Goal: Task Accomplishment & Management: Use online tool/utility

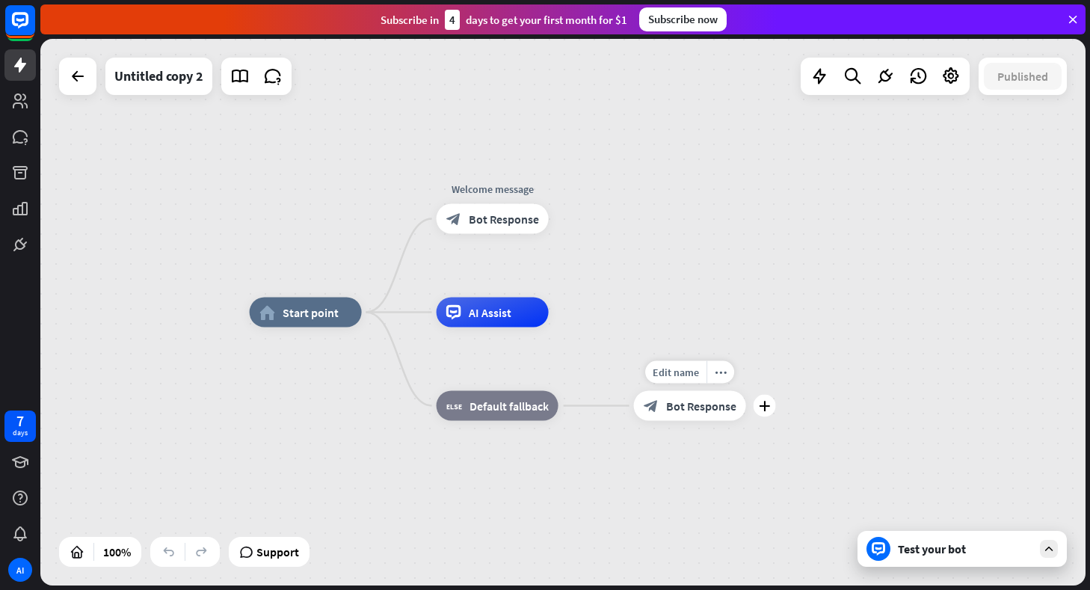
click at [694, 405] on span "Bot Response" at bounding box center [701, 405] width 70 height 15
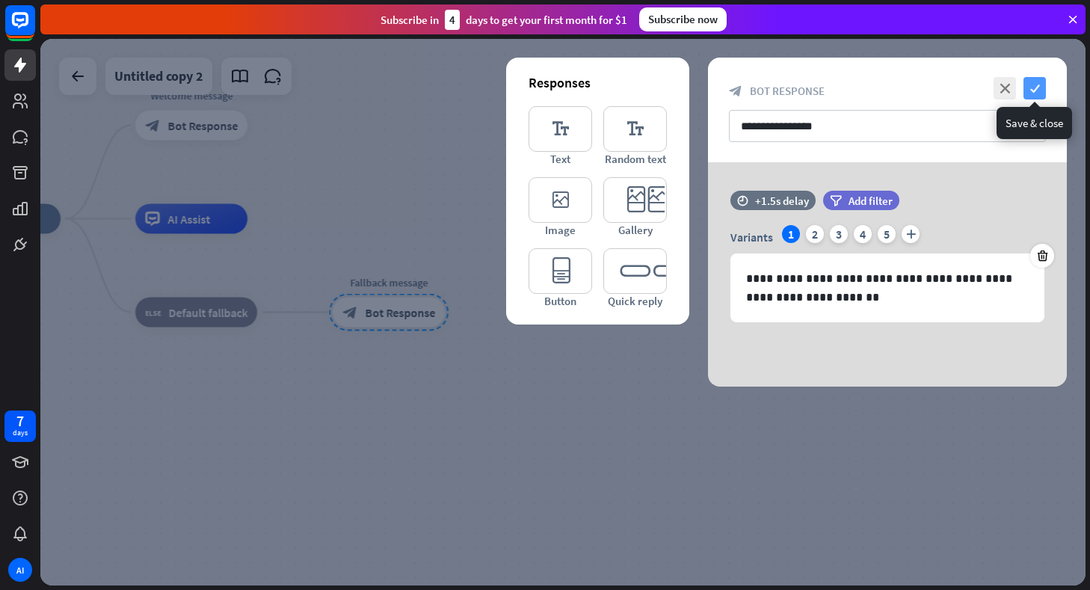
click at [1029, 88] on icon "check" at bounding box center [1034, 88] width 22 height 22
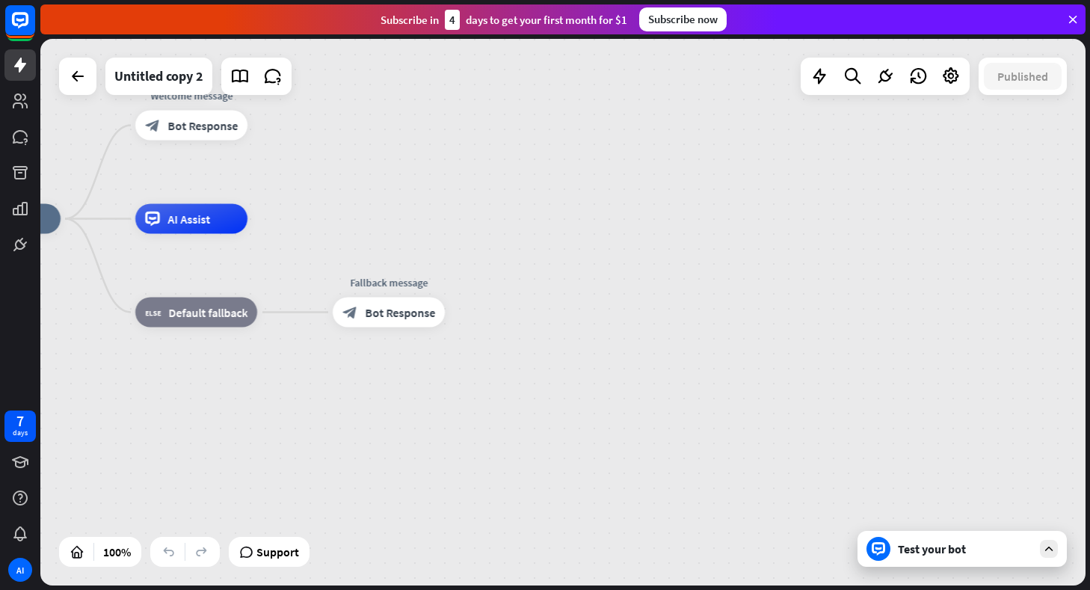
click at [81, 94] on div at bounding box center [77, 76] width 37 height 37
click at [71, 80] on icon at bounding box center [78, 76] width 18 height 18
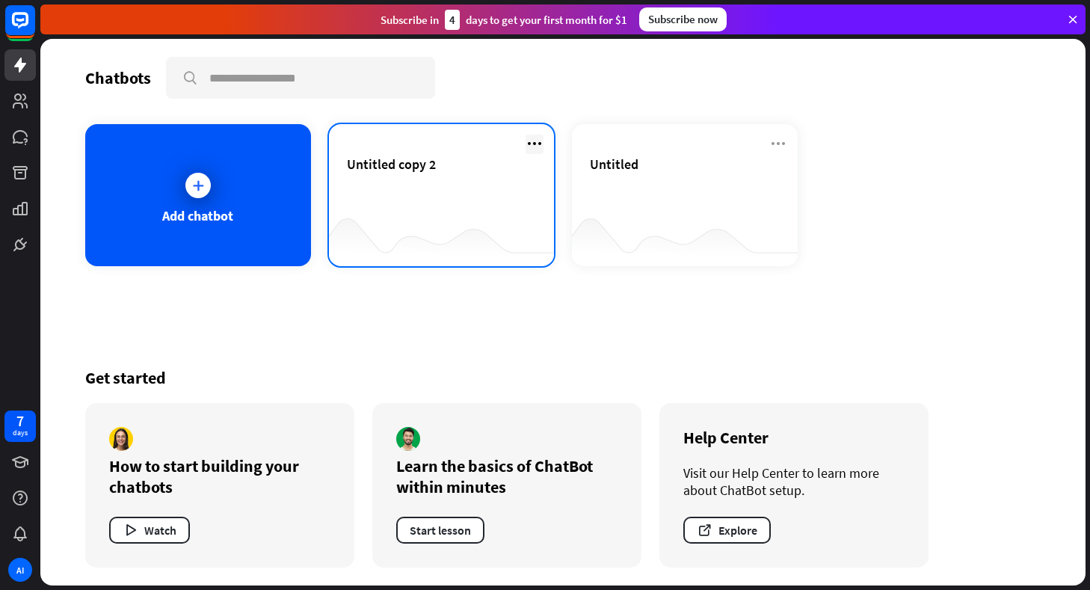
click at [533, 142] on icon at bounding box center [534, 144] width 18 height 18
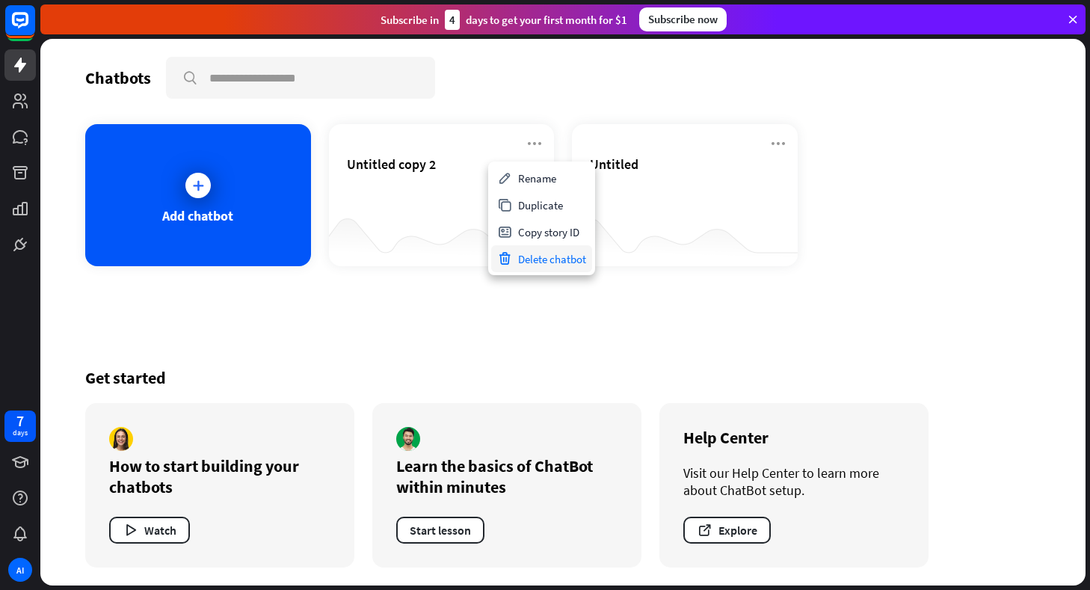
click at [525, 257] on div "Delete chatbot" at bounding box center [541, 258] width 101 height 27
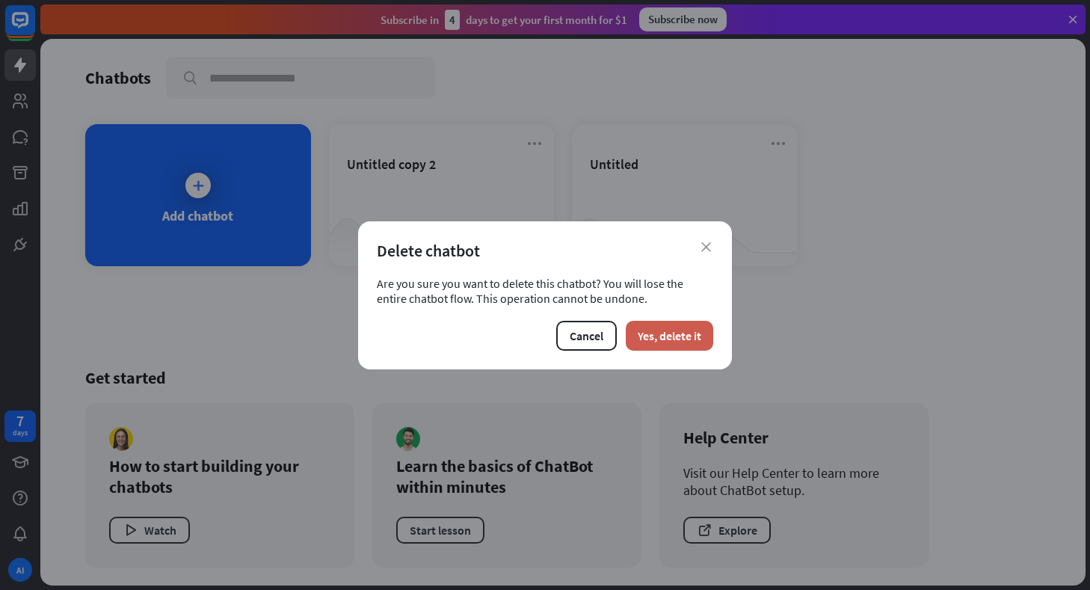
click at [700, 339] on button "Yes, delete it" at bounding box center [669, 336] width 87 height 30
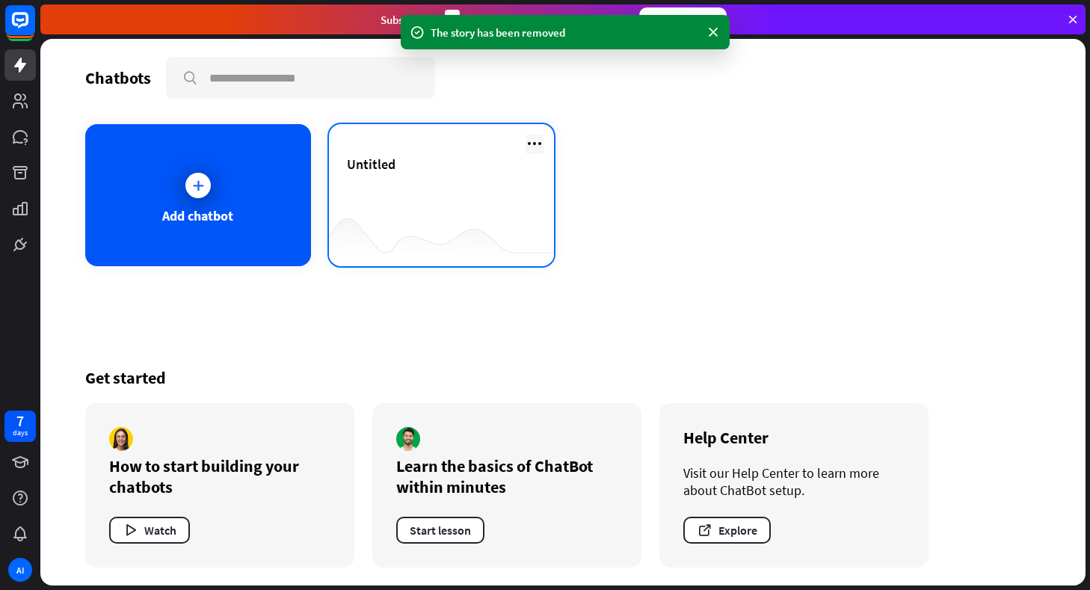
click at [533, 147] on icon at bounding box center [534, 144] width 18 height 18
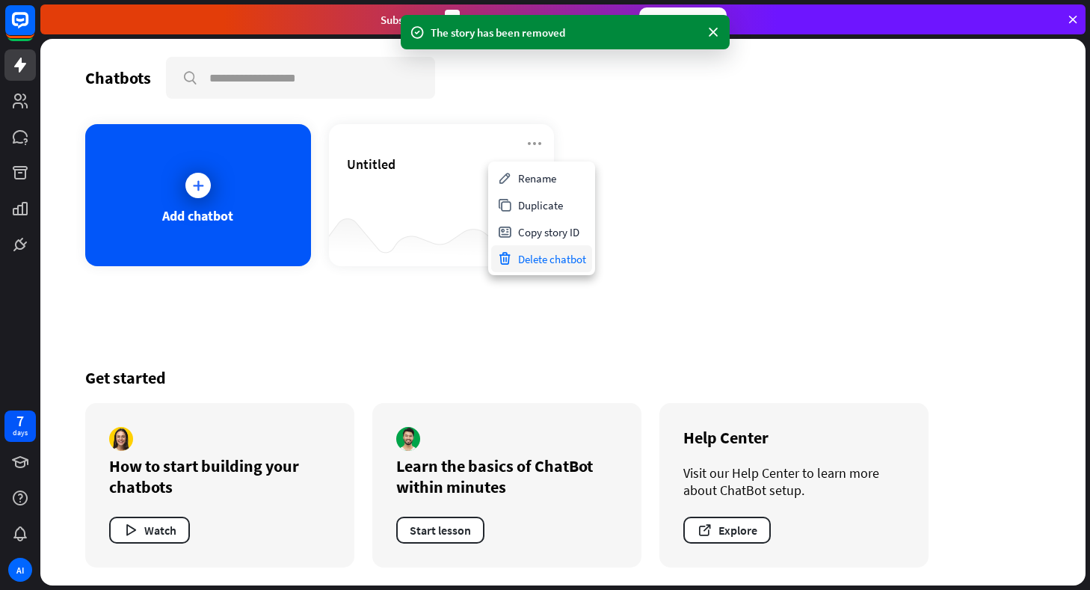
click at [537, 256] on div "Delete chatbot" at bounding box center [541, 258] width 101 height 27
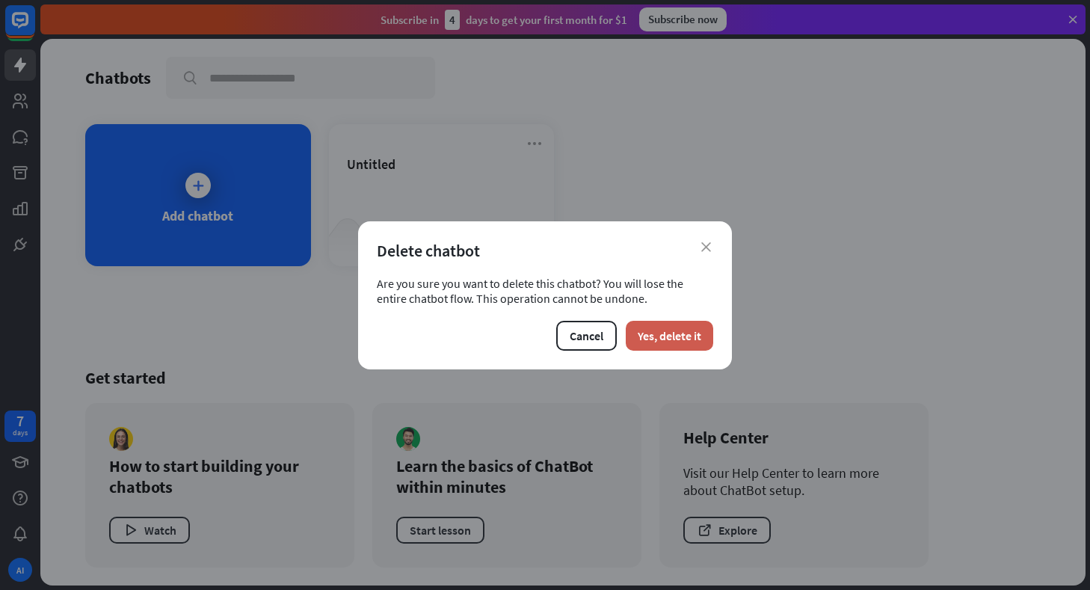
click at [638, 338] on button "Yes, delete it" at bounding box center [669, 336] width 87 height 30
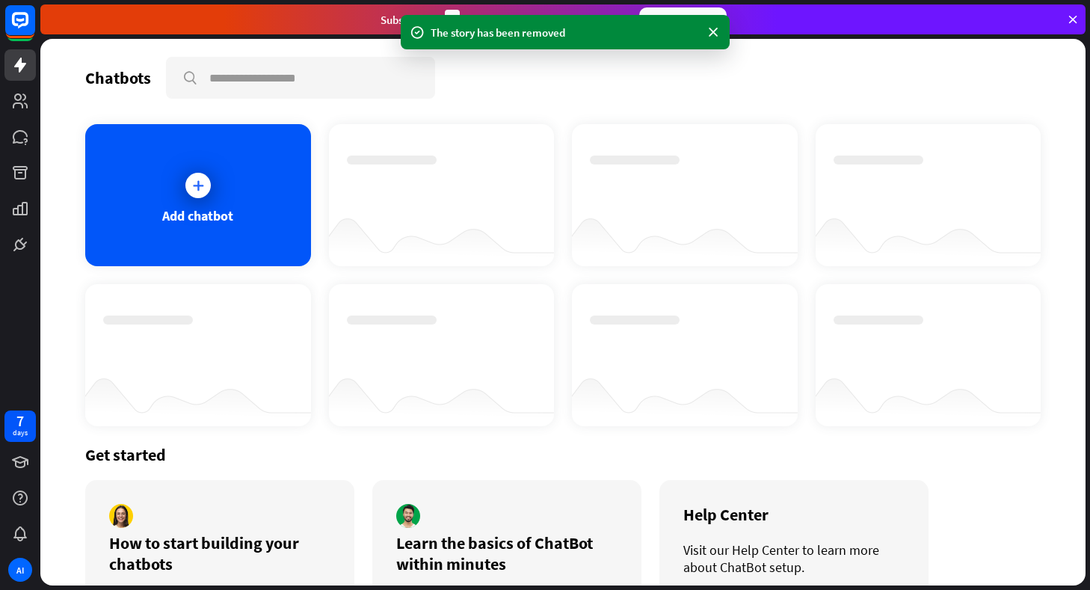
click at [278, 333] on div at bounding box center [198, 341] width 190 height 52
click at [28, 253] on icon at bounding box center [20, 244] width 18 height 18
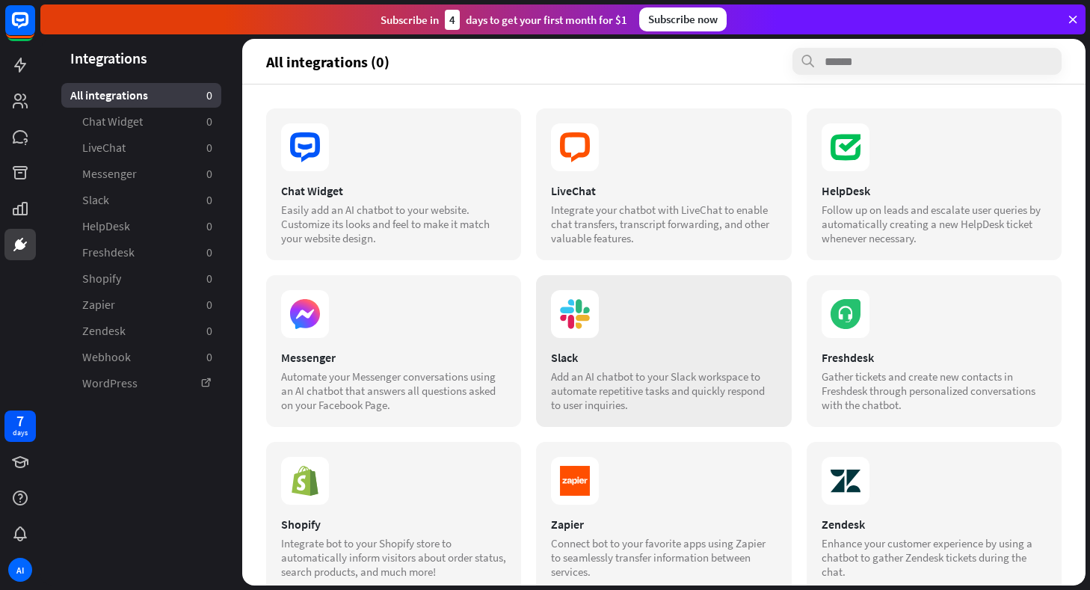
click at [601, 312] on section at bounding box center [663, 314] width 225 height 48
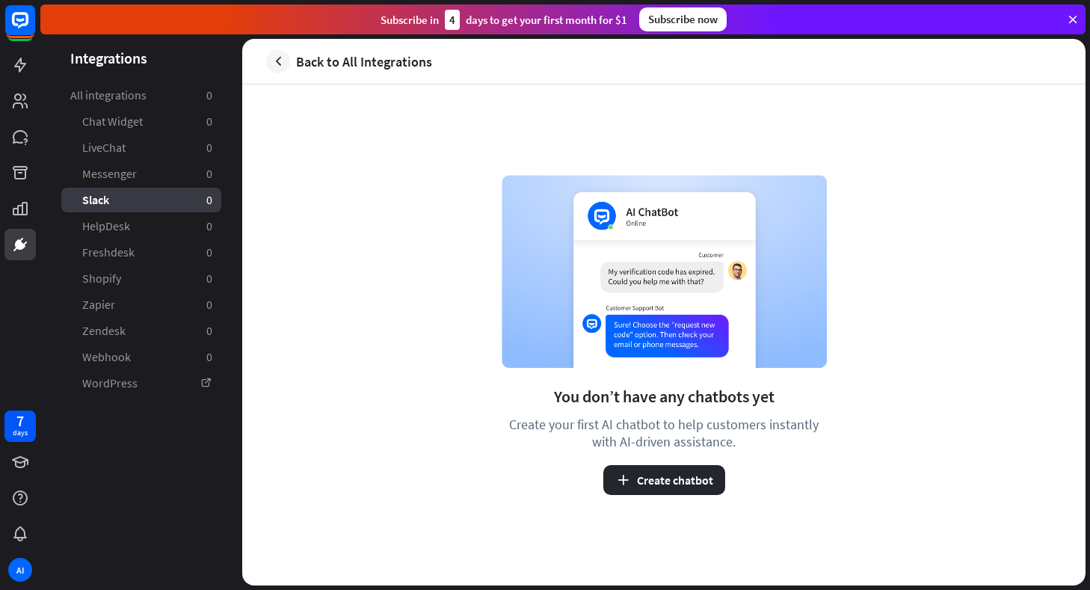
click at [155, 203] on div "Slack 0" at bounding box center [141, 200] width 160 height 25
click at [631, 471] on button "Create chatbot" at bounding box center [664, 480] width 122 height 30
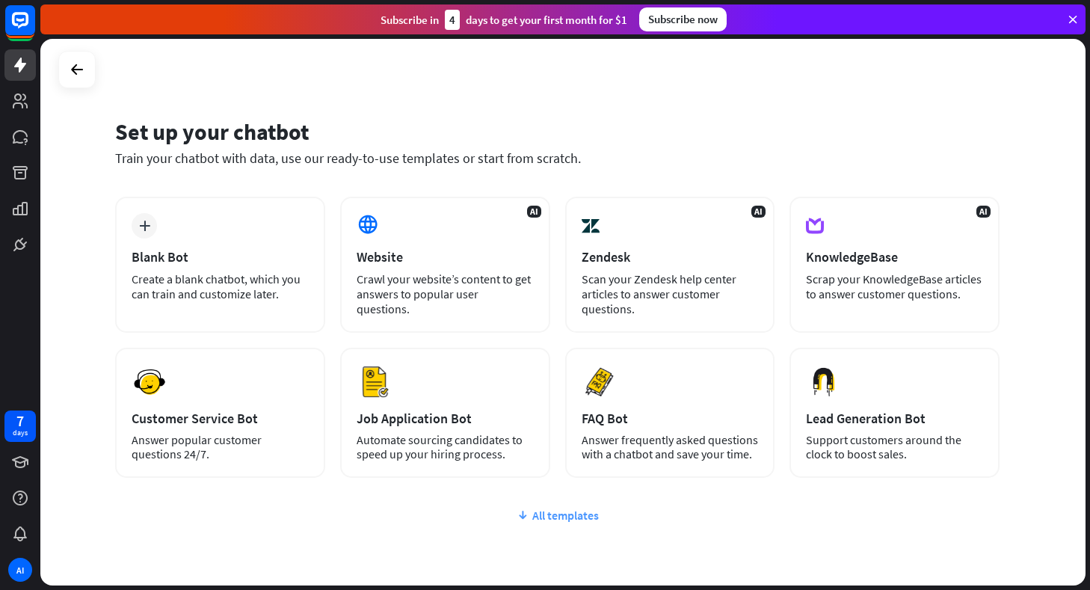
click at [543, 515] on div "All templates" at bounding box center [557, 515] width 884 height 15
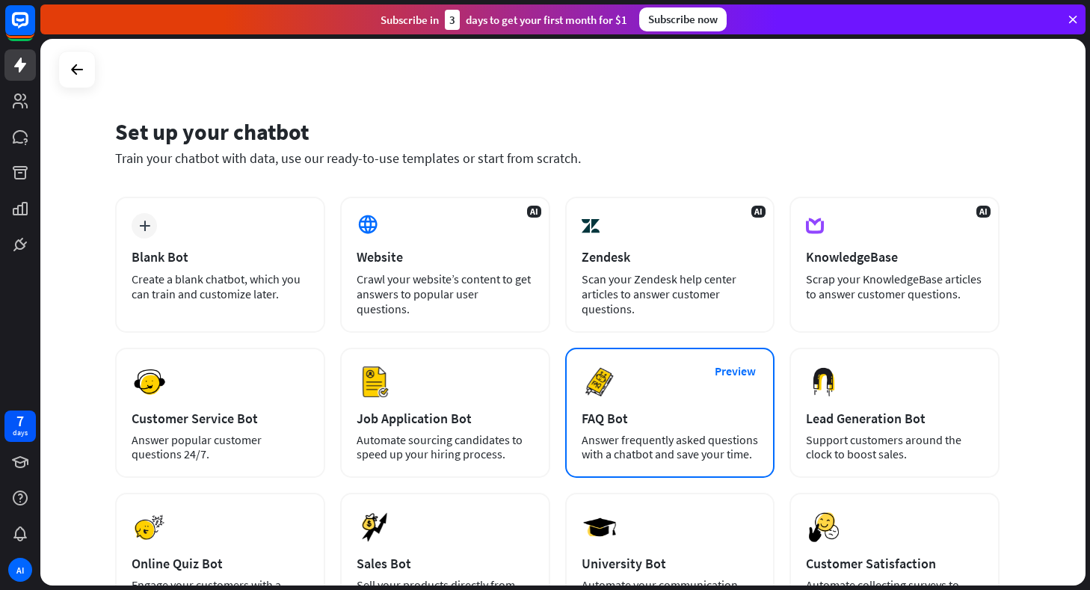
scroll to position [75, 0]
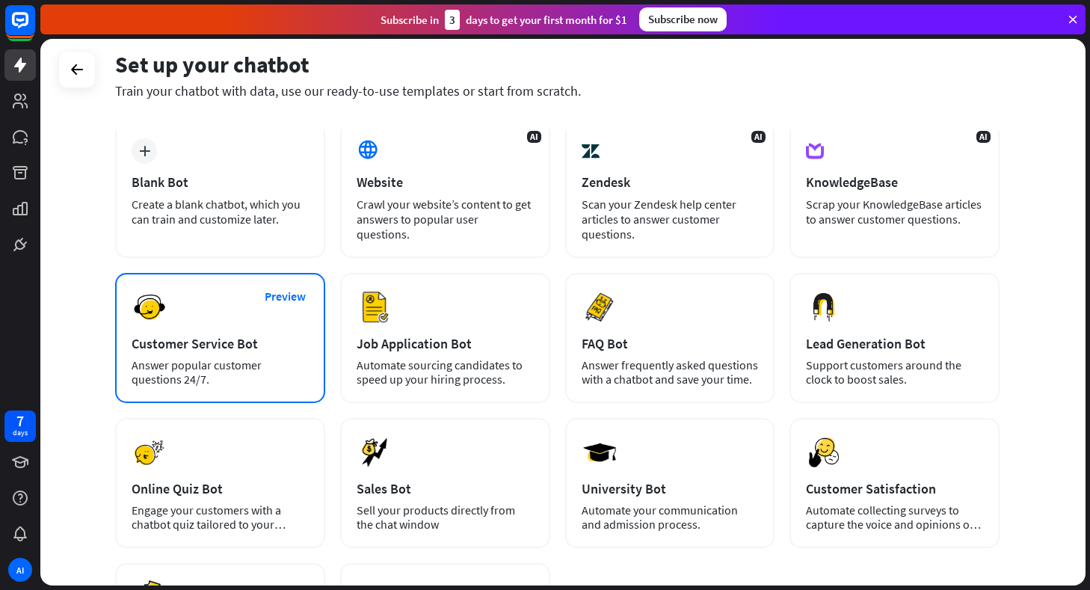
click at [274, 383] on div "Answer popular customer questions 24/7." at bounding box center [220, 372] width 177 height 28
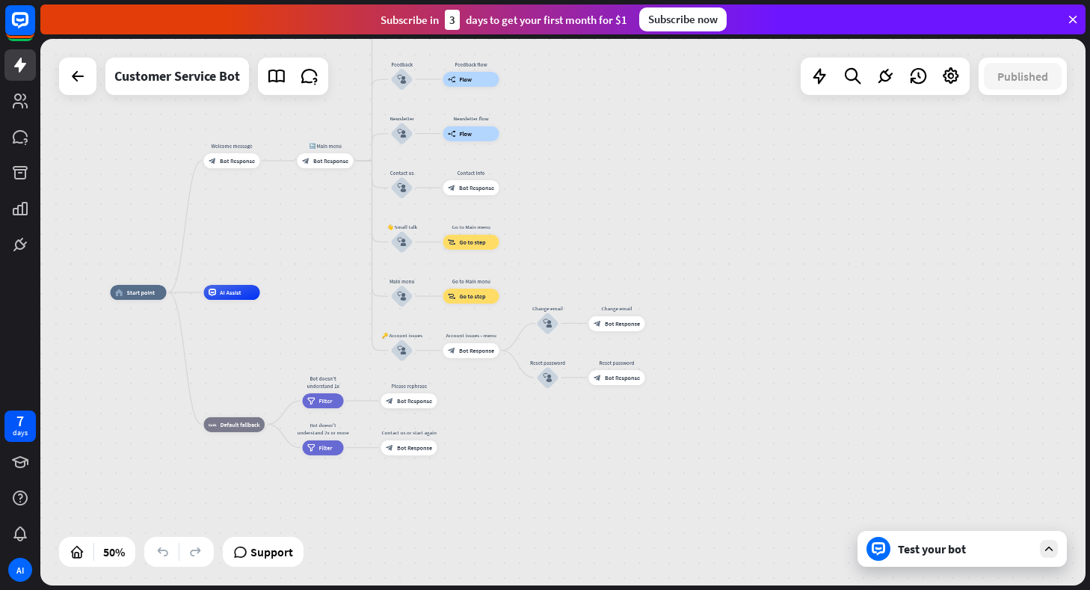
drag, startPoint x: 665, startPoint y: 449, endPoint x: 465, endPoint y: 424, distance: 201.1
click at [465, 424] on div "home_2 Start point Welcome message block_bot_response Bot Response 🔙 Main menu …" at bounding box center [372, 429] width 523 height 274
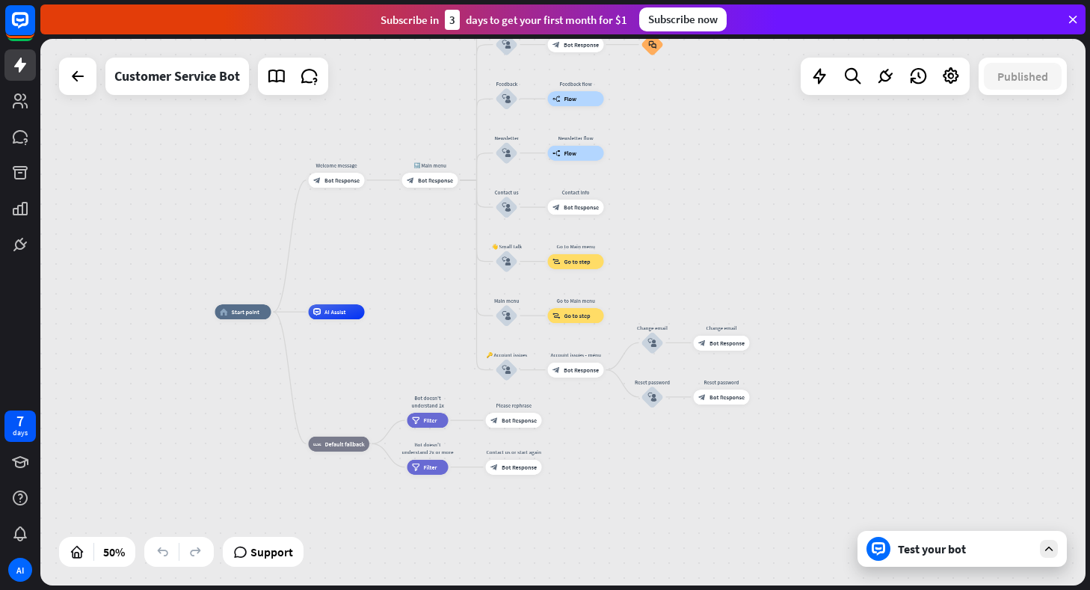
drag, startPoint x: 712, startPoint y: 376, endPoint x: 815, endPoint y: 395, distance: 105.0
click at [815, 395] on div "home_2 Start point Welcome message block_bot_response Bot Response 🔙 Main menu …" at bounding box center [562, 312] width 1045 height 546
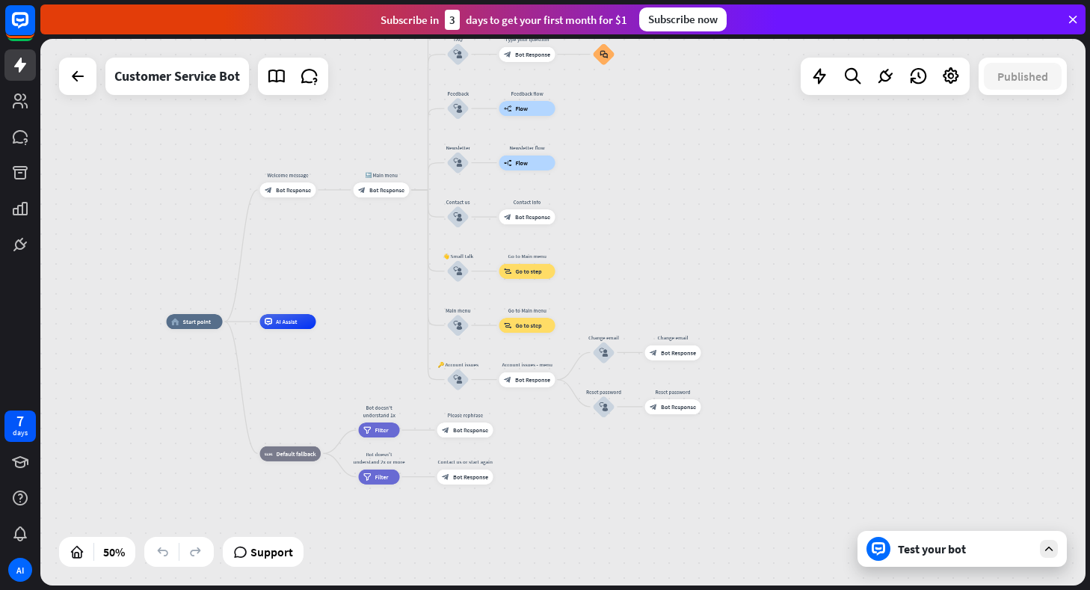
drag, startPoint x: 422, startPoint y: 294, endPoint x: 375, endPoint y: 306, distance: 48.6
click at [375, 306] on div "home_2 Start point Welcome message block_bot_response Bot Response 🔙 Main menu …" at bounding box center [562, 312] width 1045 height 546
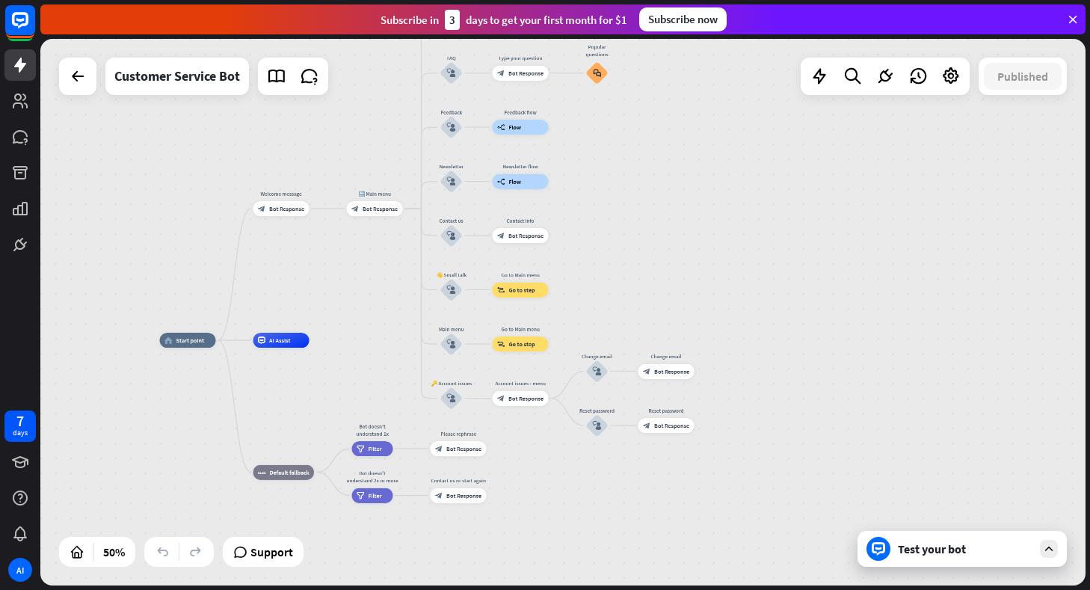
drag, startPoint x: 623, startPoint y: 261, endPoint x: 623, endPoint y: 270, distance: 9.0
click at [623, 270] on div "home_2 Start point Welcome message block_bot_response Bot Response 🔙 Main menu …" at bounding box center [562, 312] width 1045 height 546
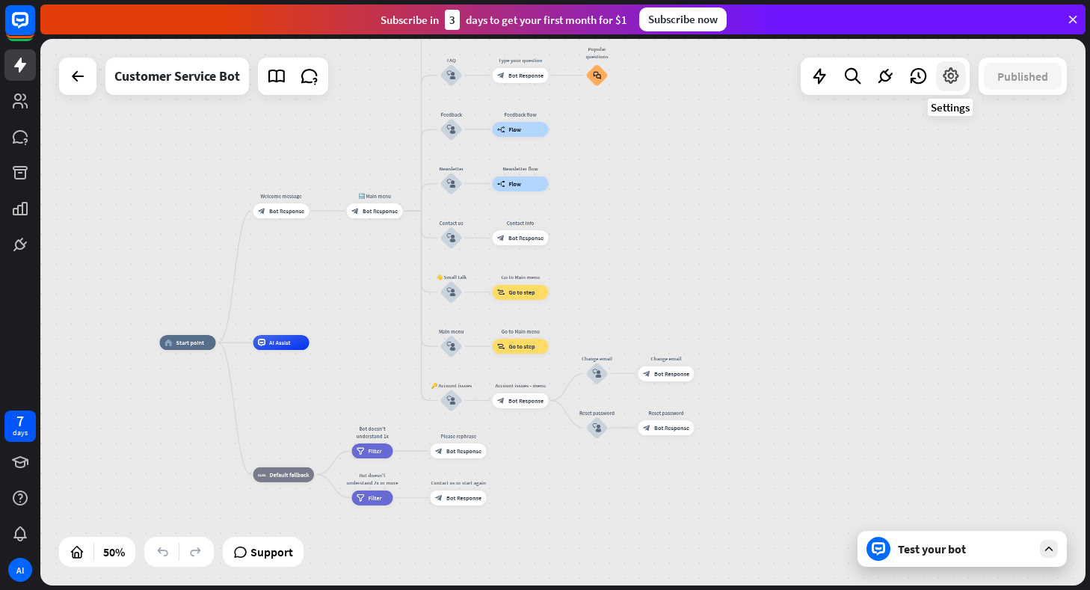
click at [956, 70] on icon at bounding box center [950, 76] width 19 height 19
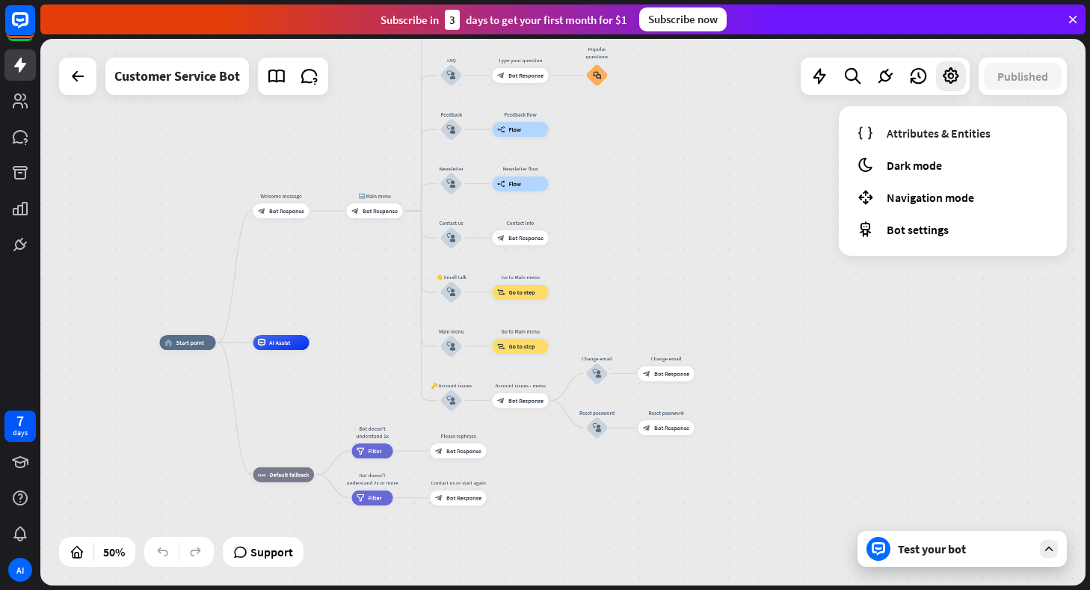
click at [742, 203] on div "home_2 Start point Welcome message block_bot_response Bot Response 🔙 Main menu …" at bounding box center [562, 312] width 1045 height 546
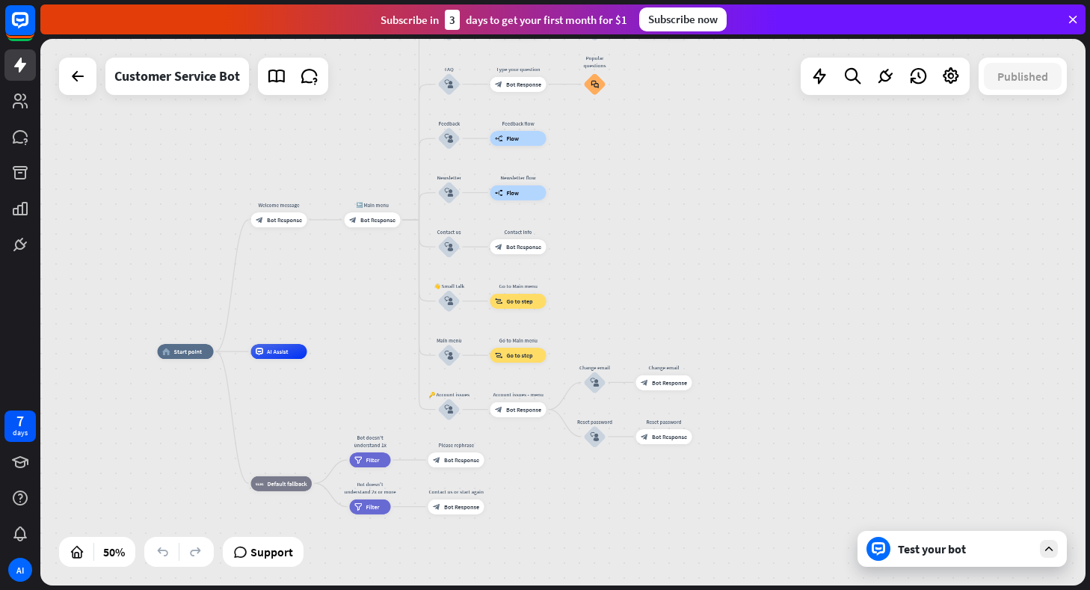
drag, startPoint x: 614, startPoint y: 209, endPoint x: 612, endPoint y: 220, distance: 10.7
click at [612, 220] on div "home_2 Start point Welcome message block_bot_response Bot Response 🔙 Main menu …" at bounding box center [562, 312] width 1045 height 546
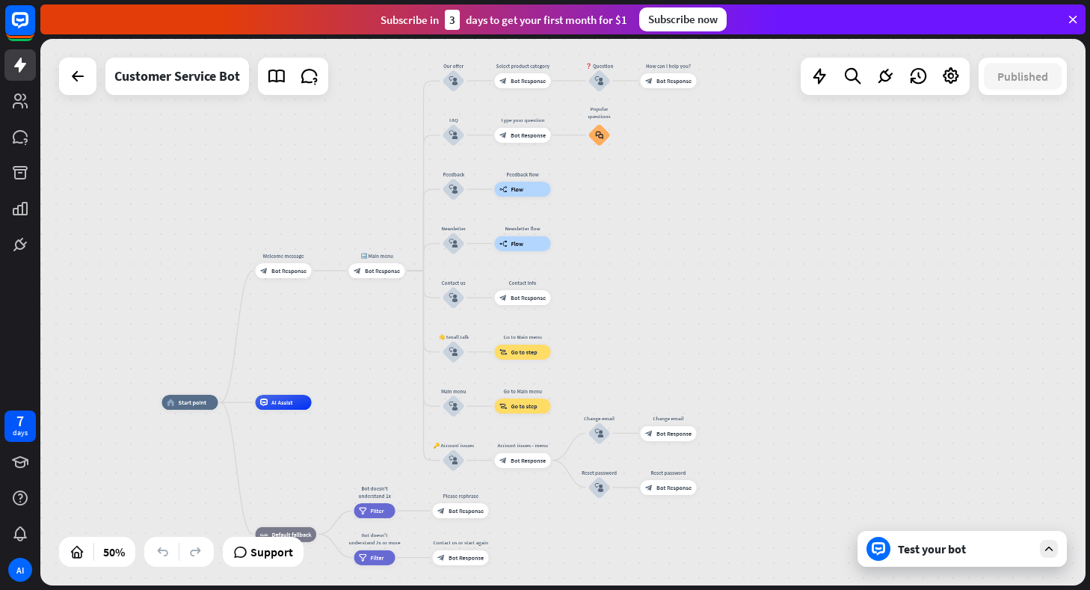
drag, startPoint x: 591, startPoint y: 248, endPoint x: 595, endPoint y: 299, distance: 51.0
click at [595, 299] on div "home_2 Start point Welcome message block_bot_response Bot Response 🔙 Main menu …" at bounding box center [562, 312] width 1045 height 546
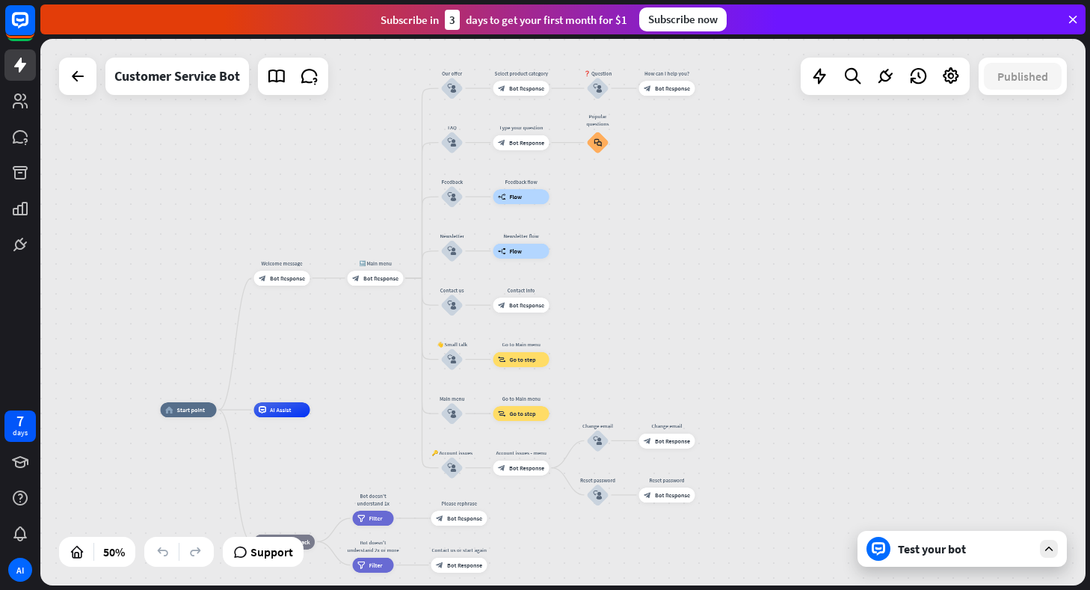
drag, startPoint x: 594, startPoint y: 283, endPoint x: 590, endPoint y: 296, distance: 13.5
click at [590, 296] on div "home_2 Start point Welcome message block_bot_response Bot Response 🔙 Main menu …" at bounding box center [562, 312] width 1045 height 546
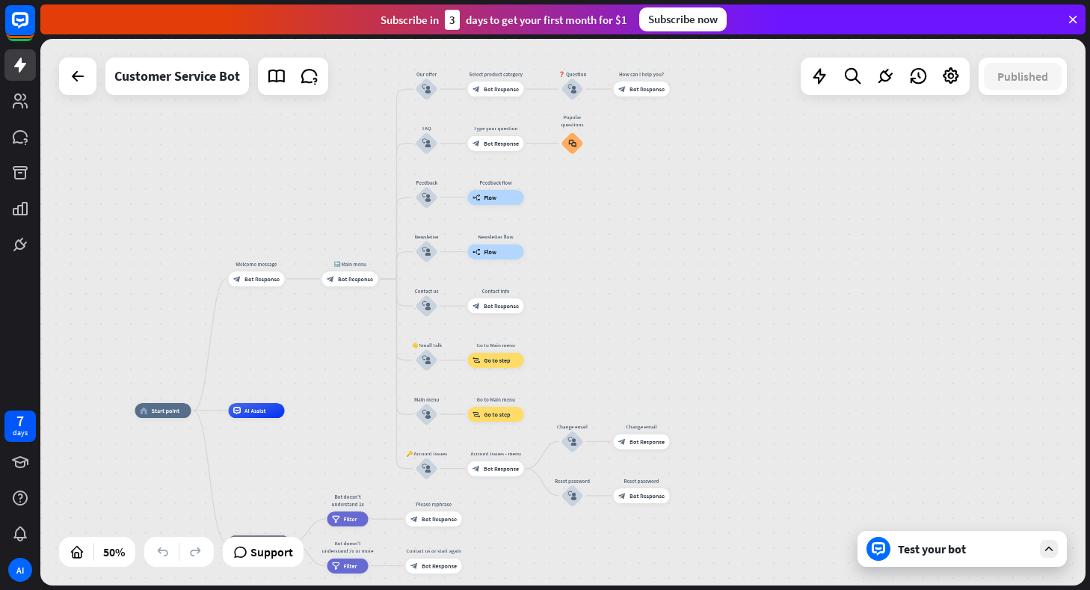
drag, startPoint x: 661, startPoint y: 260, endPoint x: 552, endPoint y: 206, distance: 122.0
click at [552, 206] on div "home_2 Start point Welcome message block_bot_response Bot Response 🔙 Main menu …" at bounding box center [562, 312] width 1045 height 546
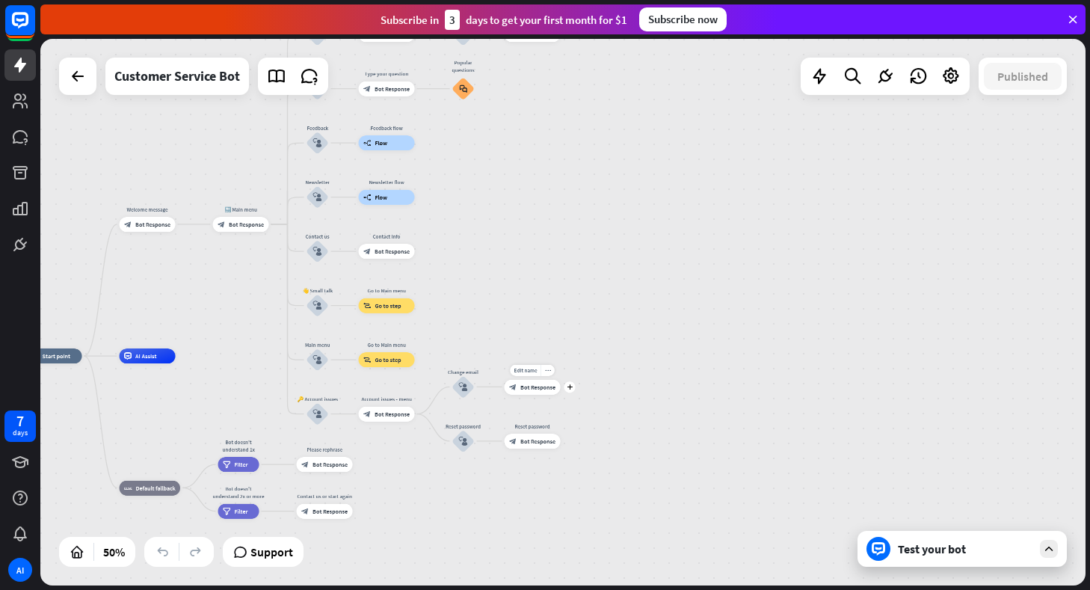
click at [534, 389] on span "Bot Response" at bounding box center [537, 386] width 35 height 7
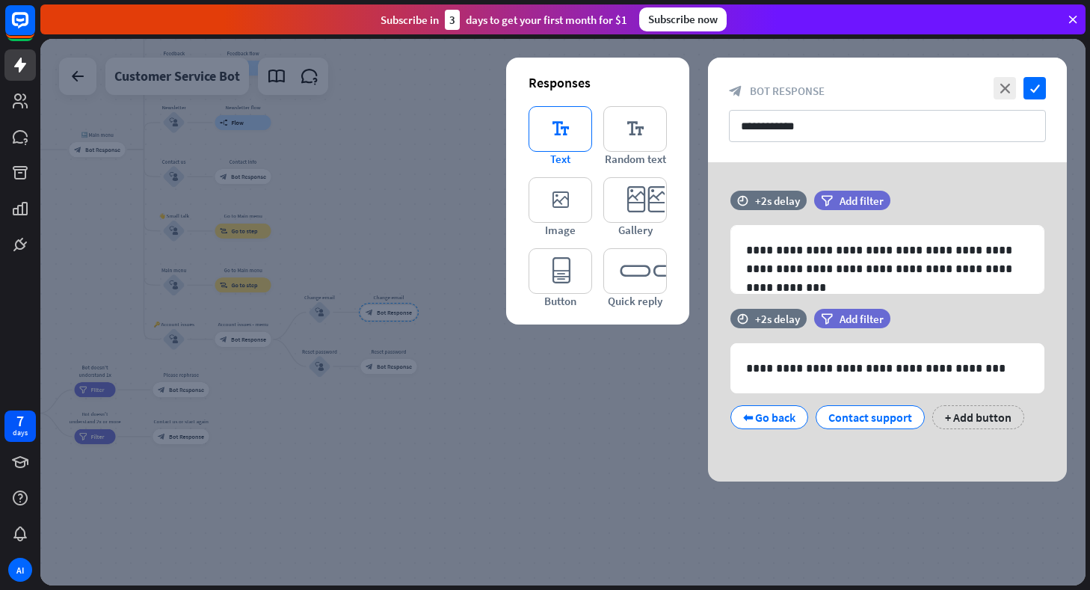
click at [558, 132] on icon "editor_text" at bounding box center [560, 129] width 64 height 46
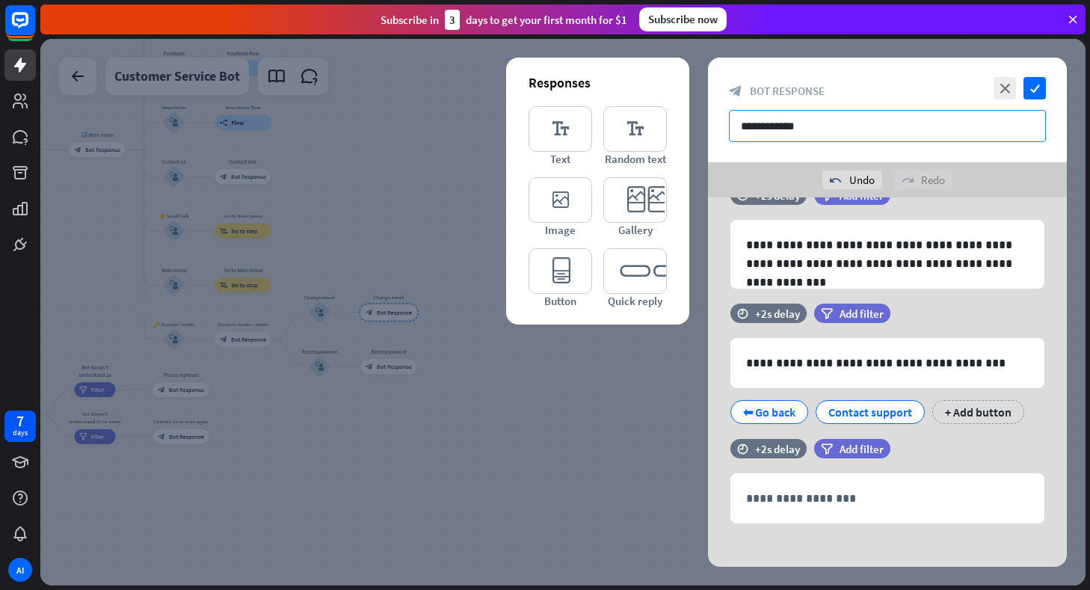
scroll to position [49, 0]
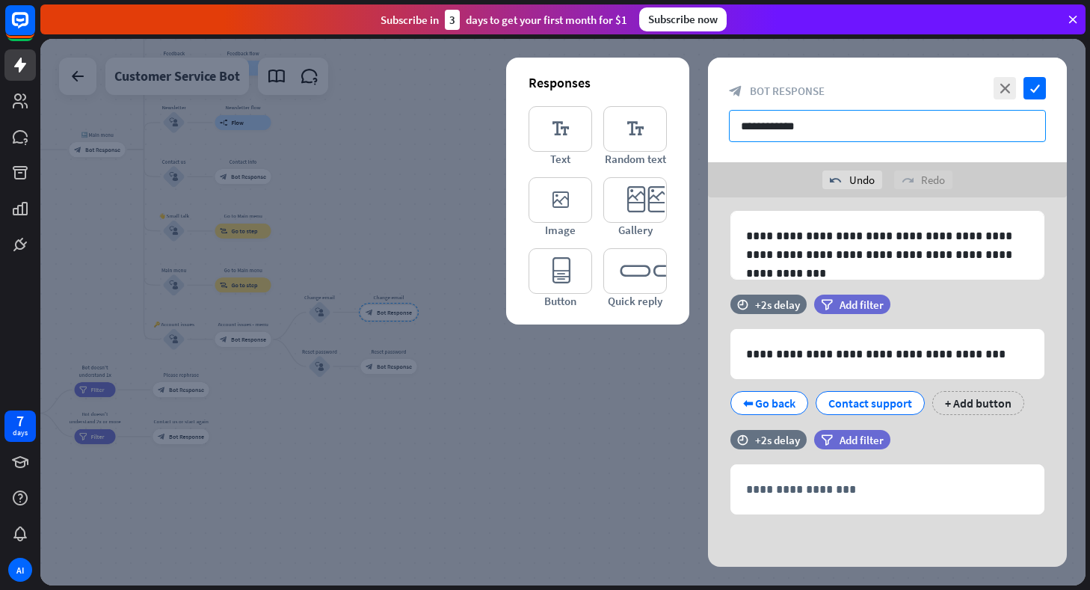
click at [813, 129] on input "**********" at bounding box center [887, 126] width 317 height 32
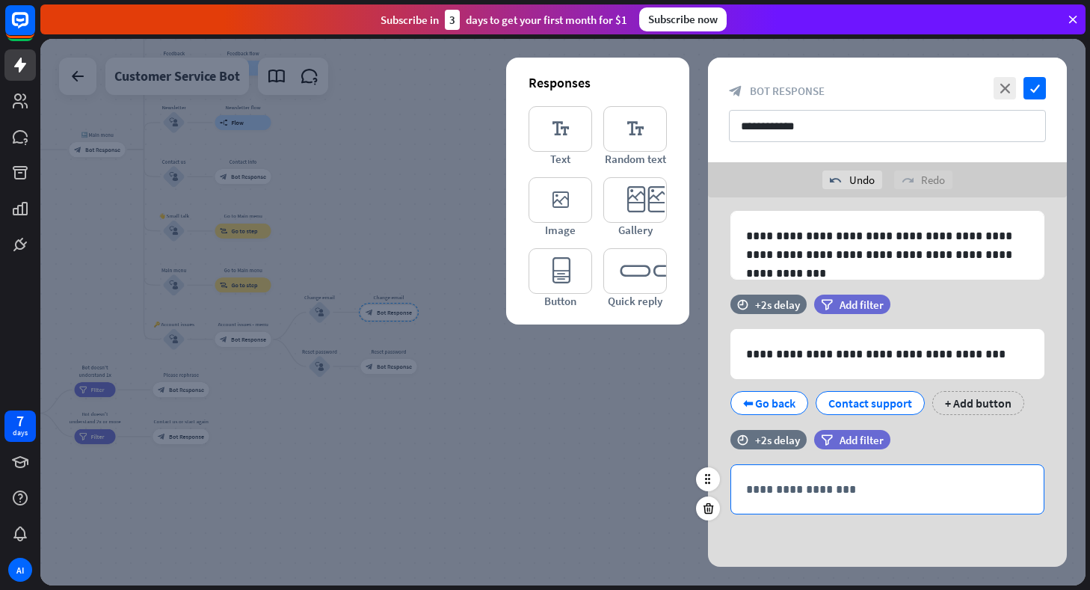
drag, startPoint x: 802, startPoint y: 495, endPoint x: 812, endPoint y: 495, distance: 9.7
click at [803, 495] on p "**********" at bounding box center [887, 489] width 283 height 19
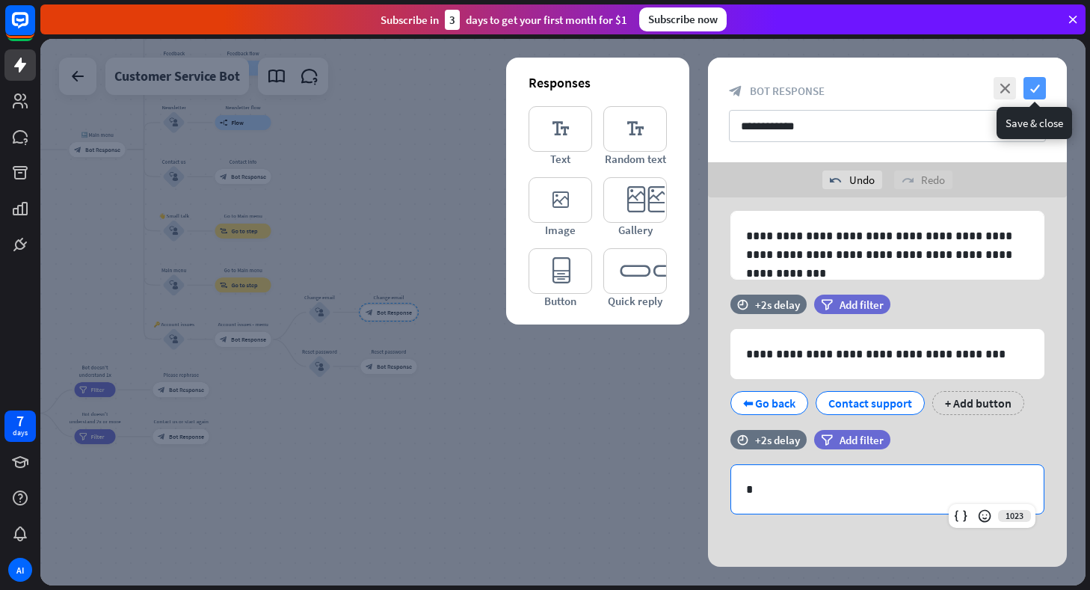
click at [1041, 87] on icon "check" at bounding box center [1034, 88] width 22 height 22
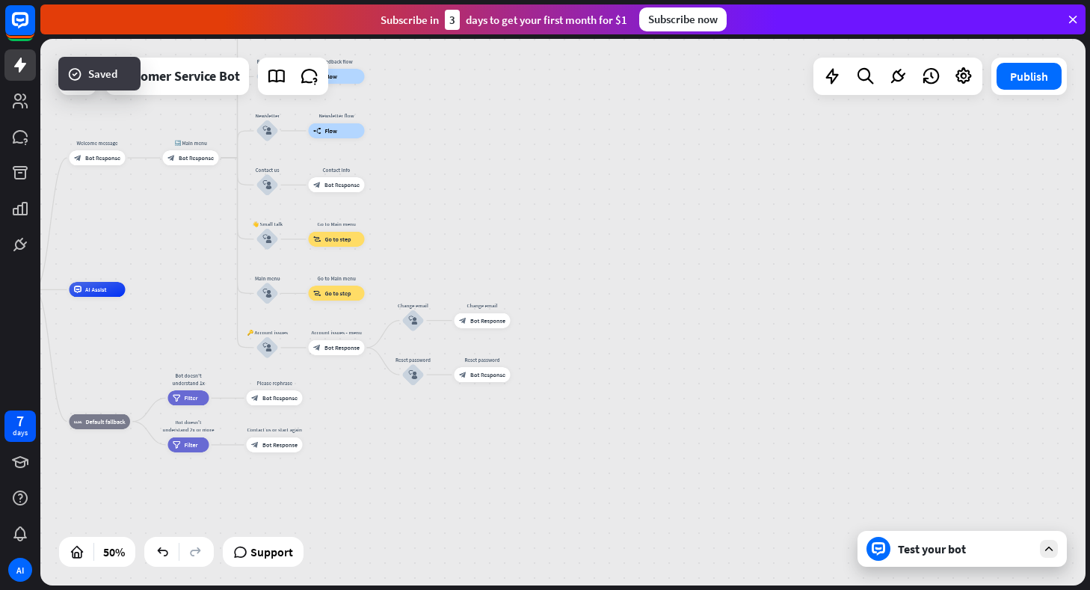
drag, startPoint x: 637, startPoint y: 357, endPoint x: 727, endPoint y: 366, distance: 90.1
click at [727, 366] on div "home_2 Start point Welcome message block_bot_response Bot Response 🔙 Main menu …" at bounding box center [562, 312] width 1045 height 546
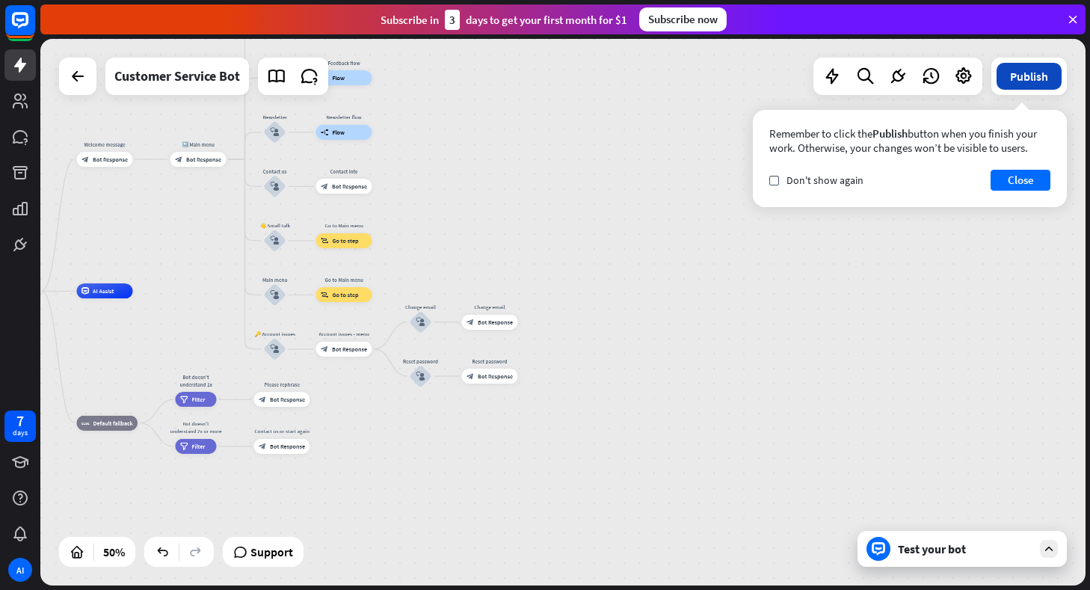
click at [1007, 86] on button "Publish" at bounding box center [1028, 76] width 65 height 27
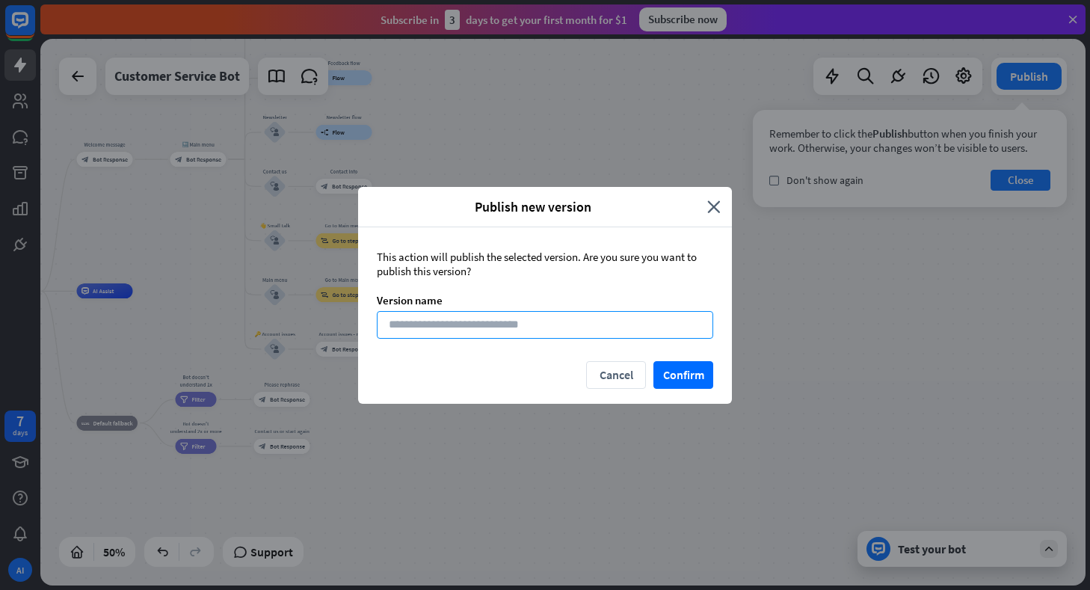
click at [481, 320] on input at bounding box center [545, 325] width 336 height 28
type input "***"
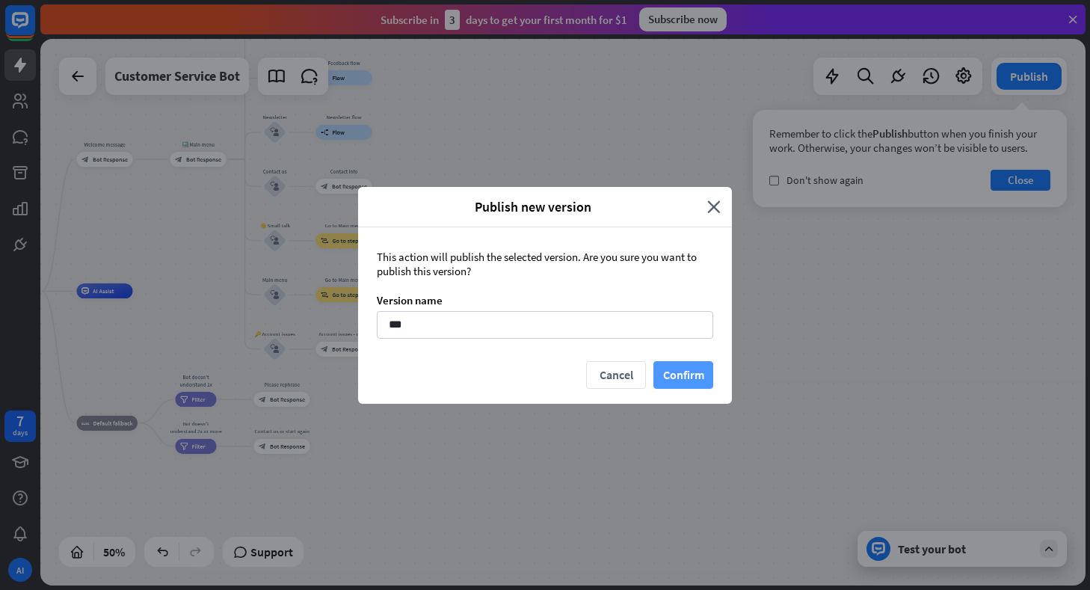
click at [682, 368] on button "Confirm" at bounding box center [683, 375] width 60 height 28
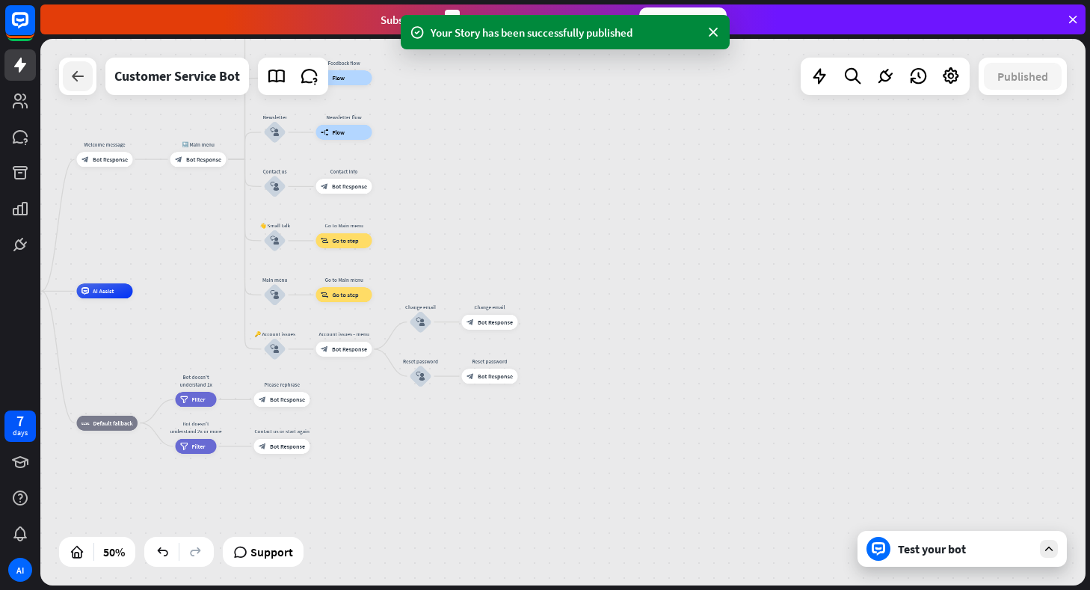
click at [75, 81] on icon at bounding box center [78, 76] width 18 height 18
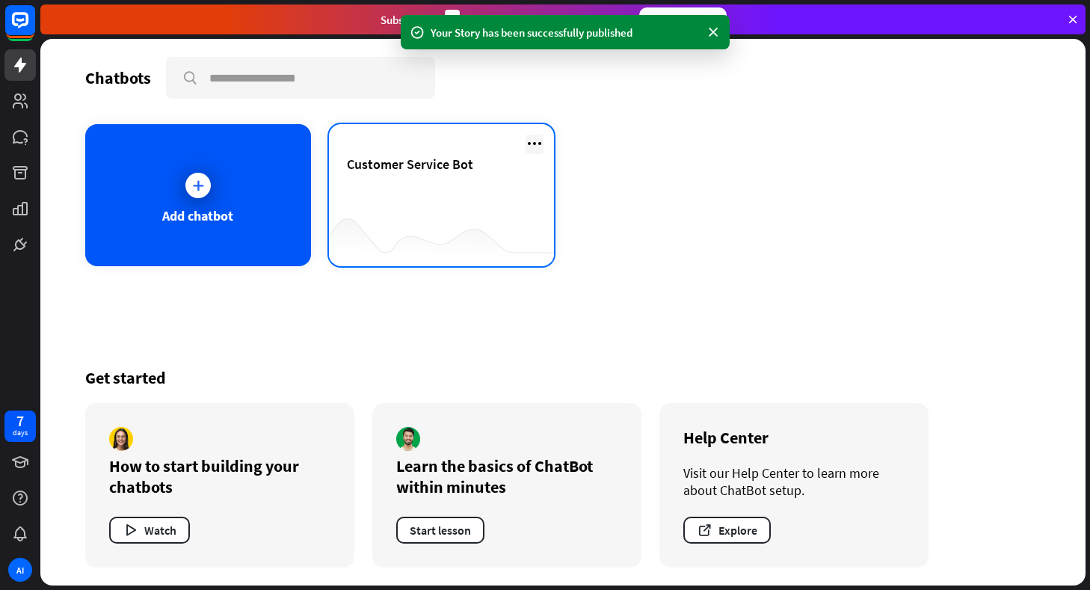
click at [540, 144] on icon at bounding box center [534, 144] width 18 height 18
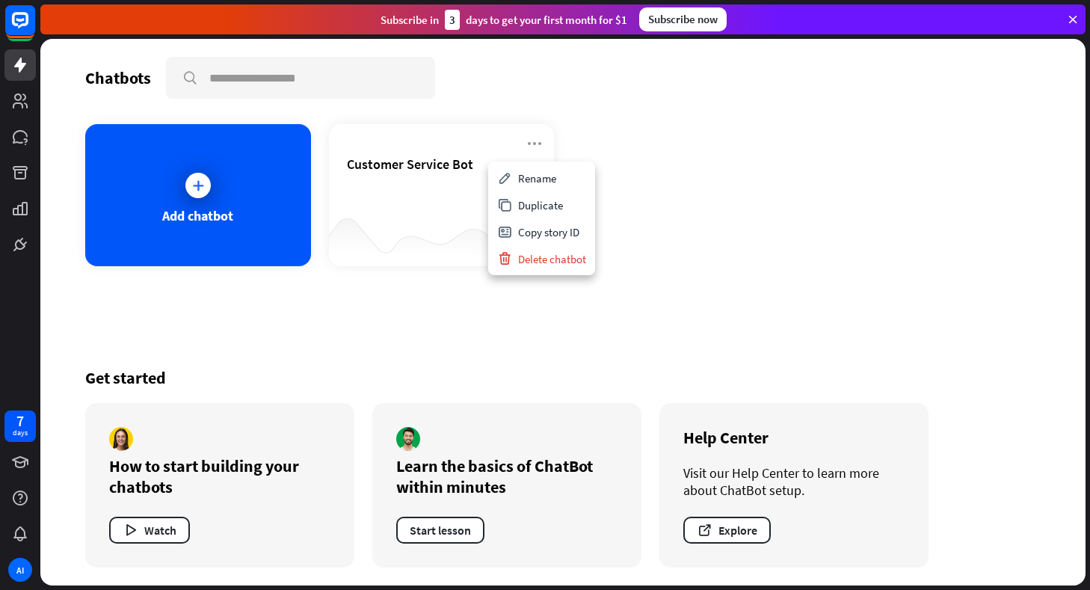
click at [783, 263] on div "Add chatbot Customer Service Bot" at bounding box center [562, 195] width 955 height 142
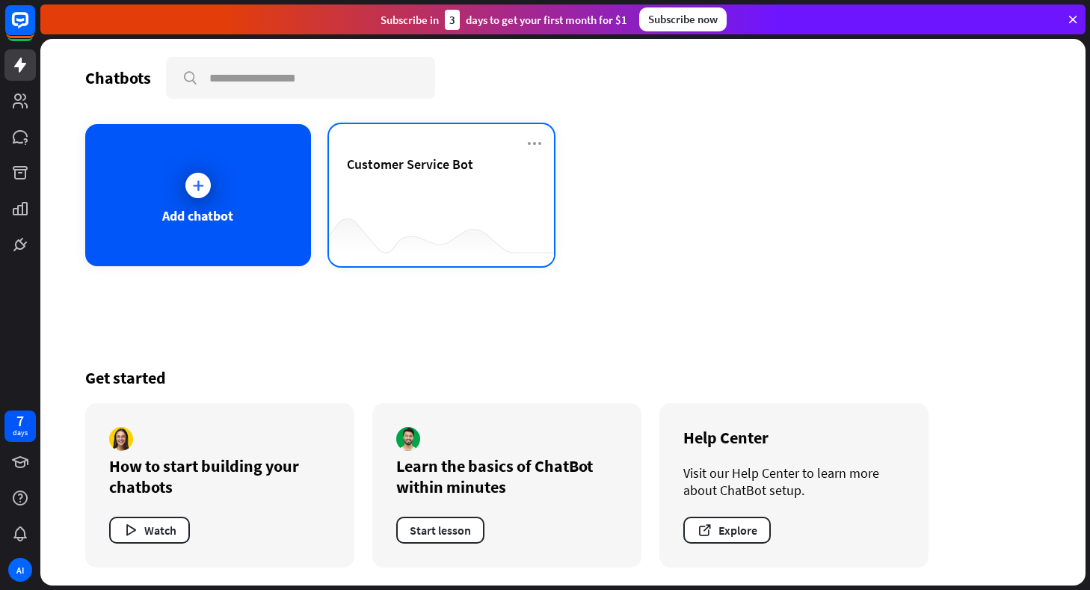
click at [382, 195] on div "Customer Service Bot" at bounding box center [442, 181] width 190 height 52
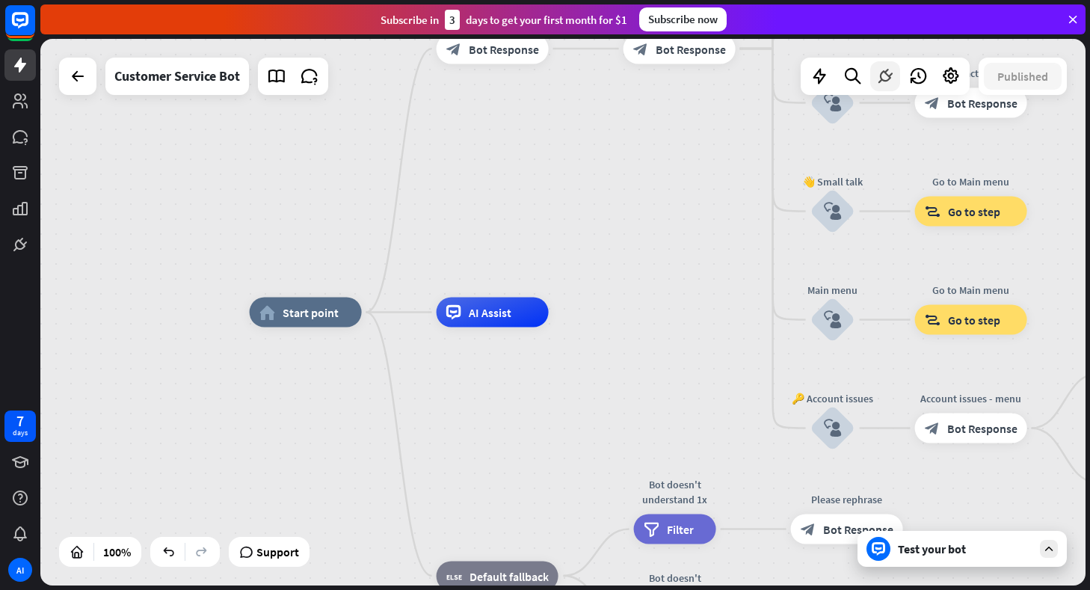
click at [876, 73] on icon at bounding box center [884, 76] width 19 height 19
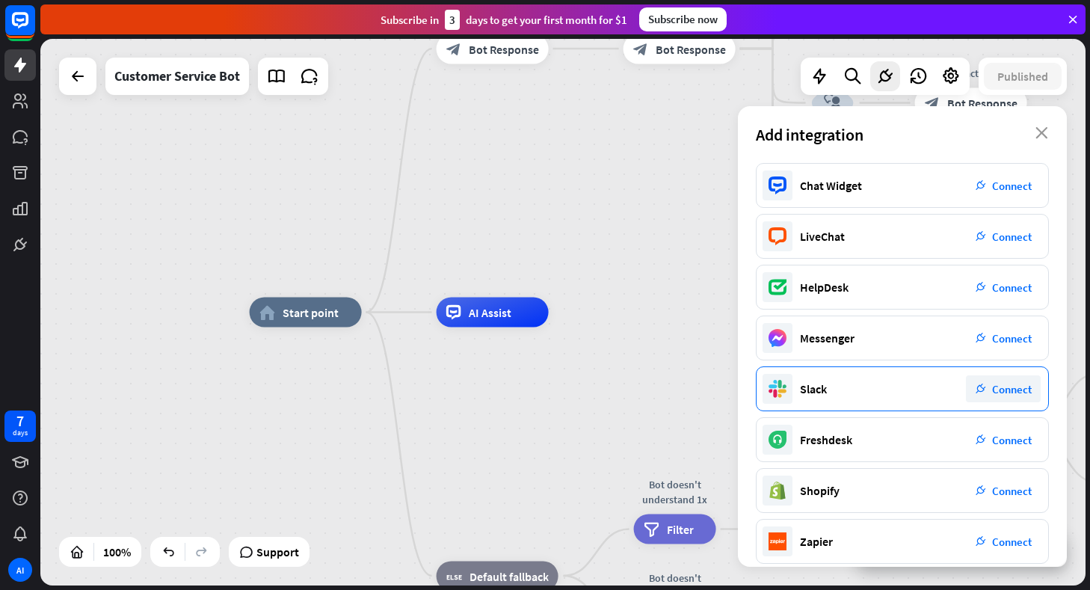
click at [869, 393] on div "Slack plug_integration Connect" at bounding box center [902, 388] width 293 height 45
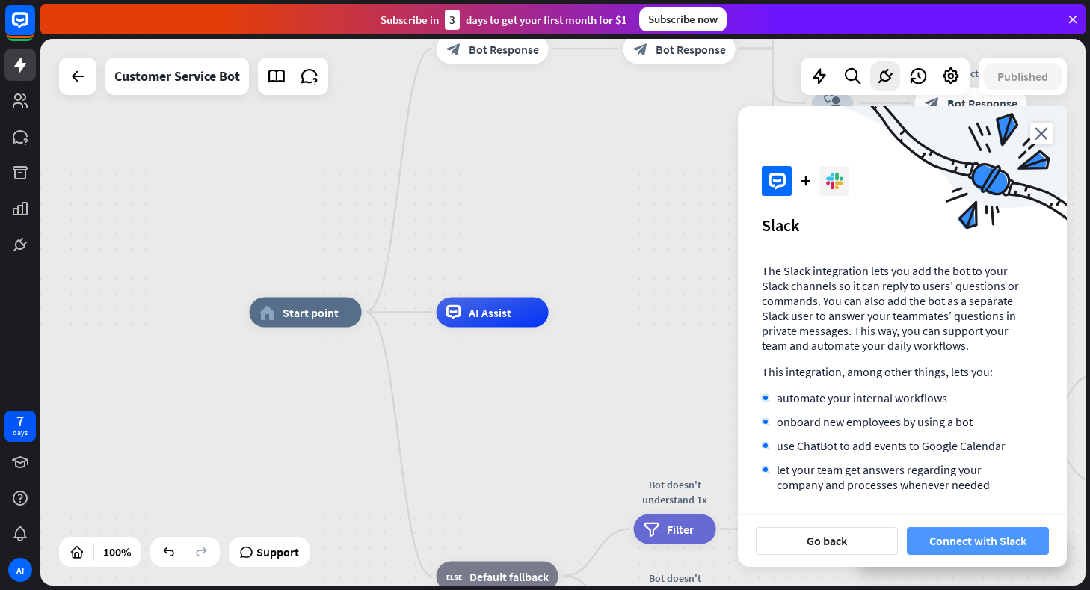
click at [952, 543] on button "Connect with Slack" at bounding box center [978, 541] width 142 height 28
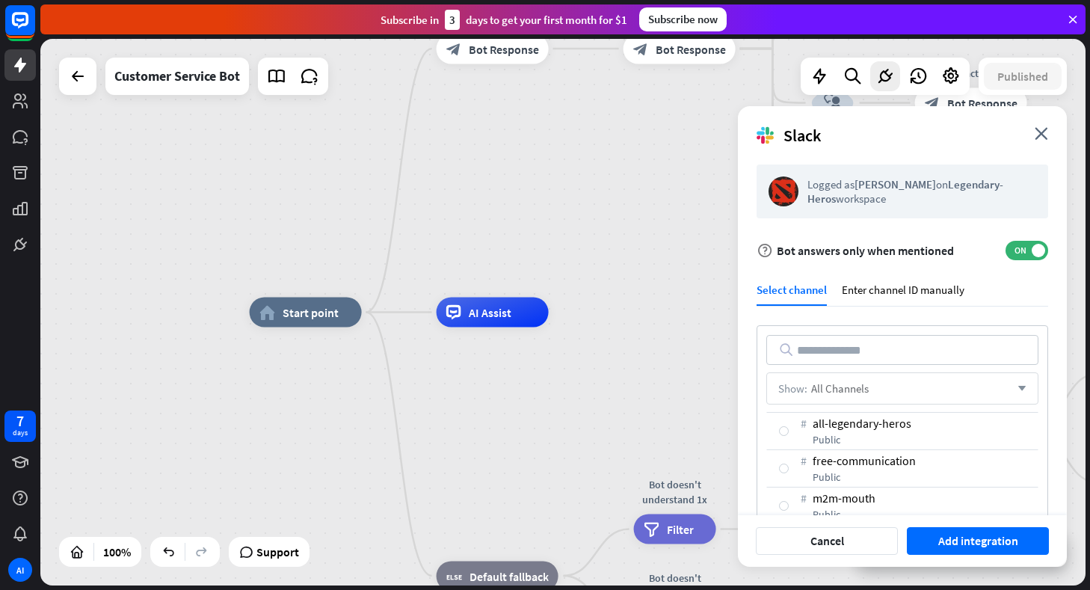
click at [832, 386] on span "All Channels" at bounding box center [840, 388] width 58 height 14
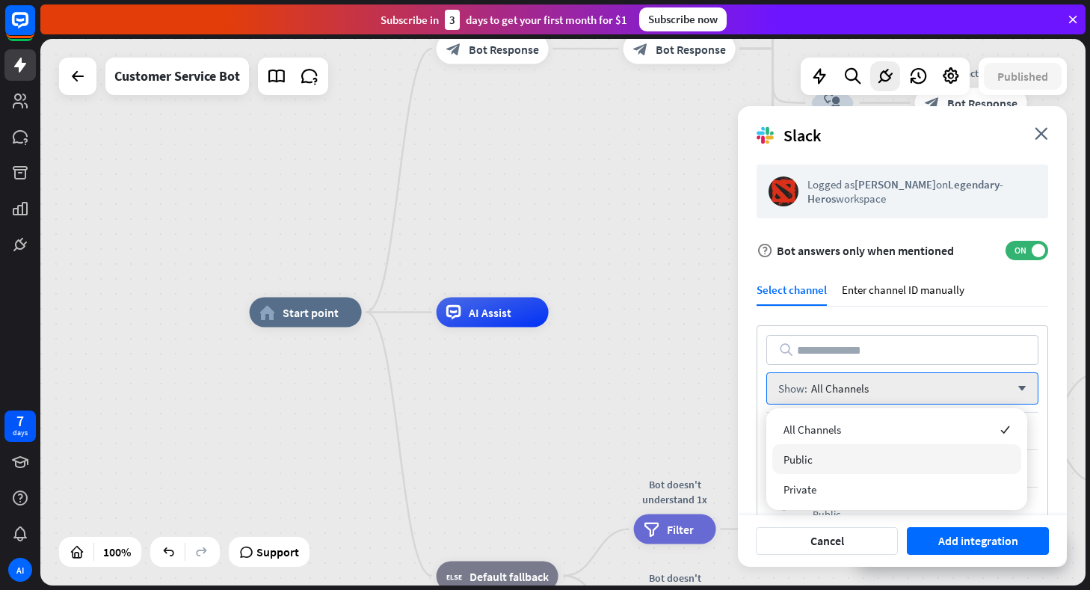
drag, startPoint x: 750, startPoint y: 418, endPoint x: 766, endPoint y: 425, distance: 17.8
click at [750, 418] on div "Logged as [PERSON_NAME] on Legendary-Heros workspace help Bot answers only when…" at bounding box center [902, 334] width 329 height 362
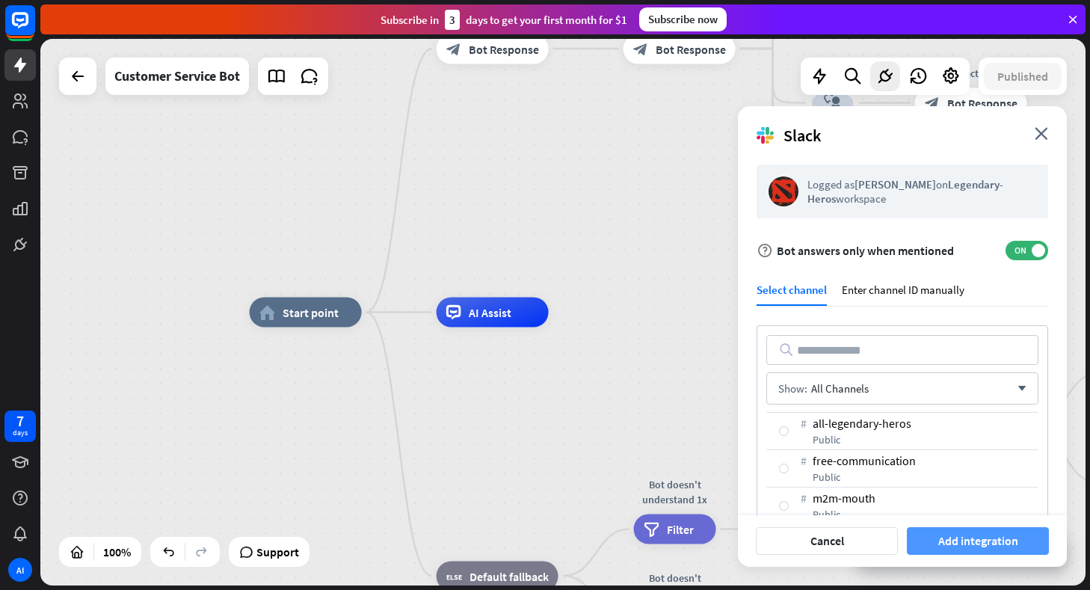
click at [959, 538] on button "Add integration" at bounding box center [978, 541] width 142 height 28
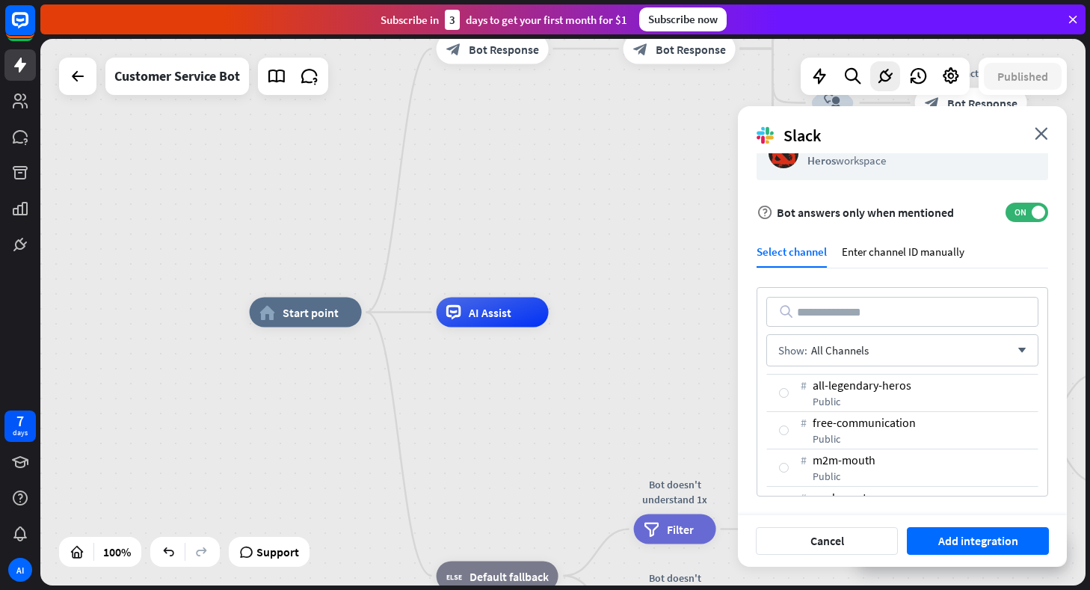
click at [830, 316] on input "text" at bounding box center [902, 312] width 272 height 30
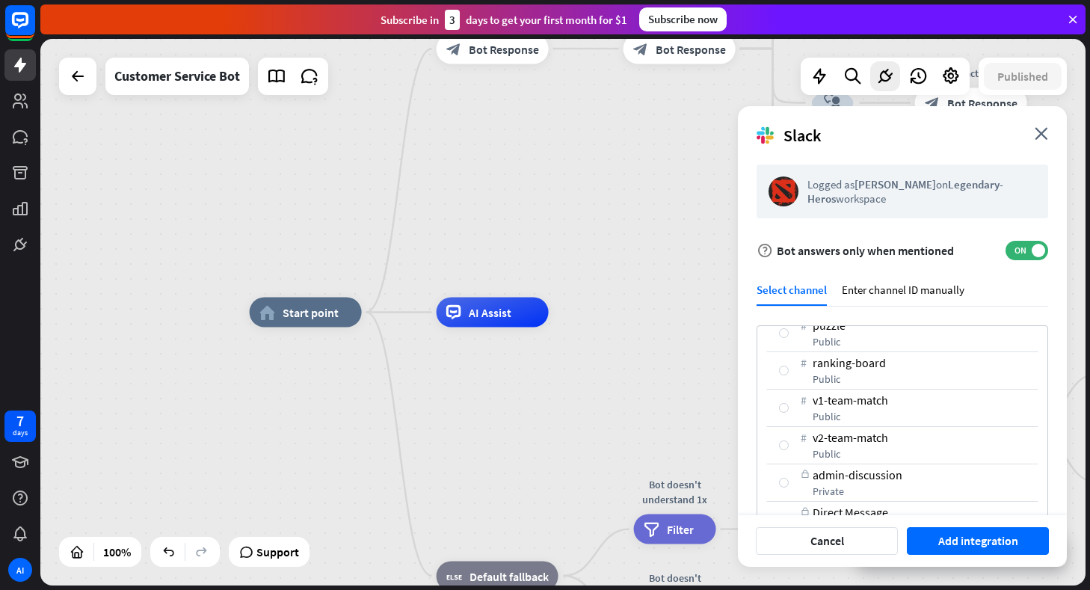
scroll to position [336, 0]
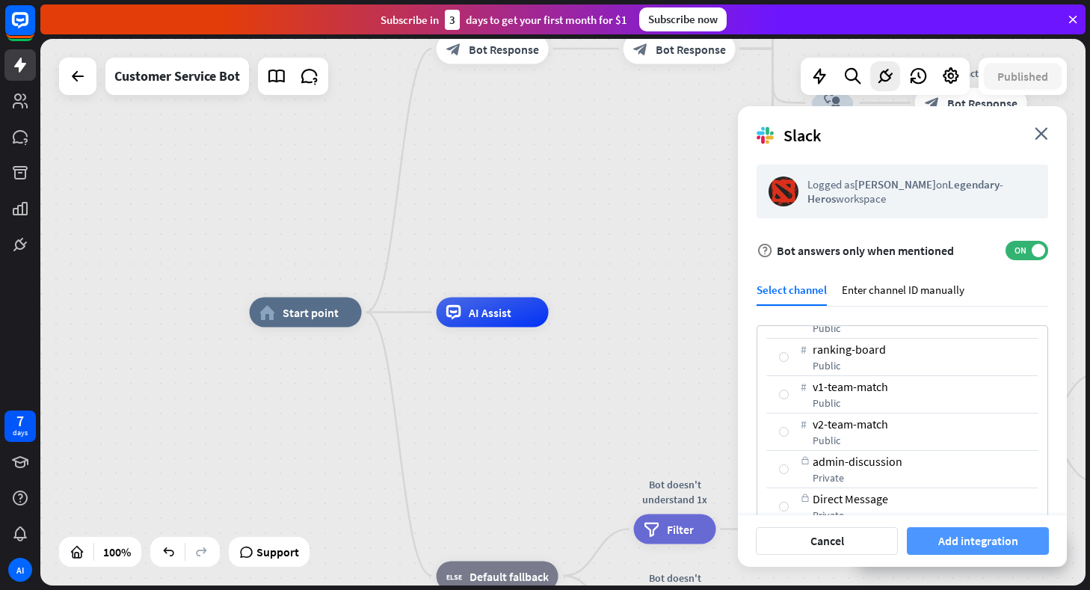
click at [938, 544] on button "Add integration" at bounding box center [978, 541] width 142 height 28
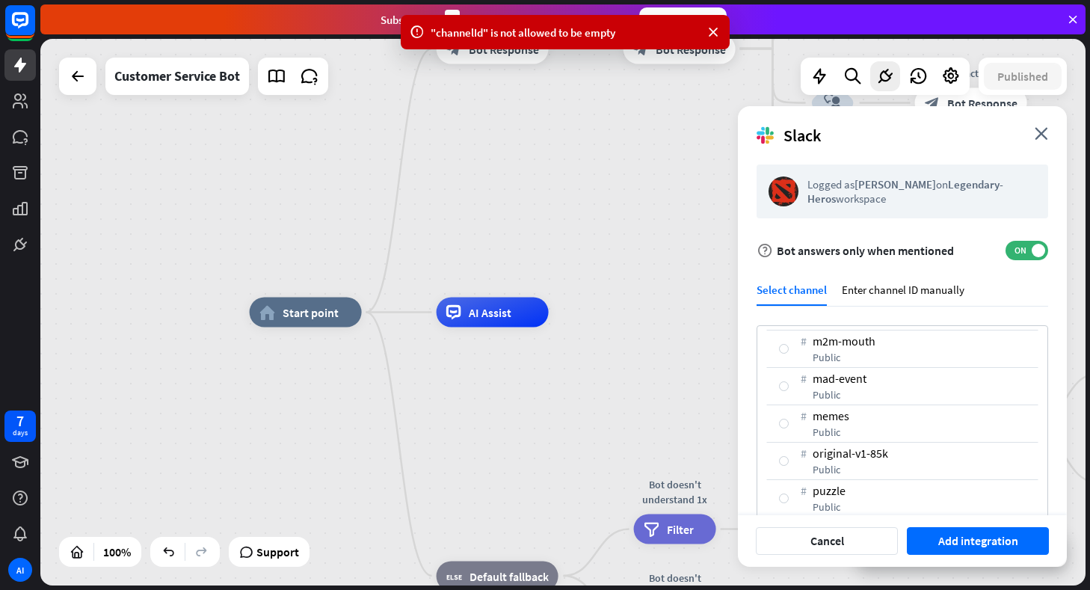
scroll to position [0, 0]
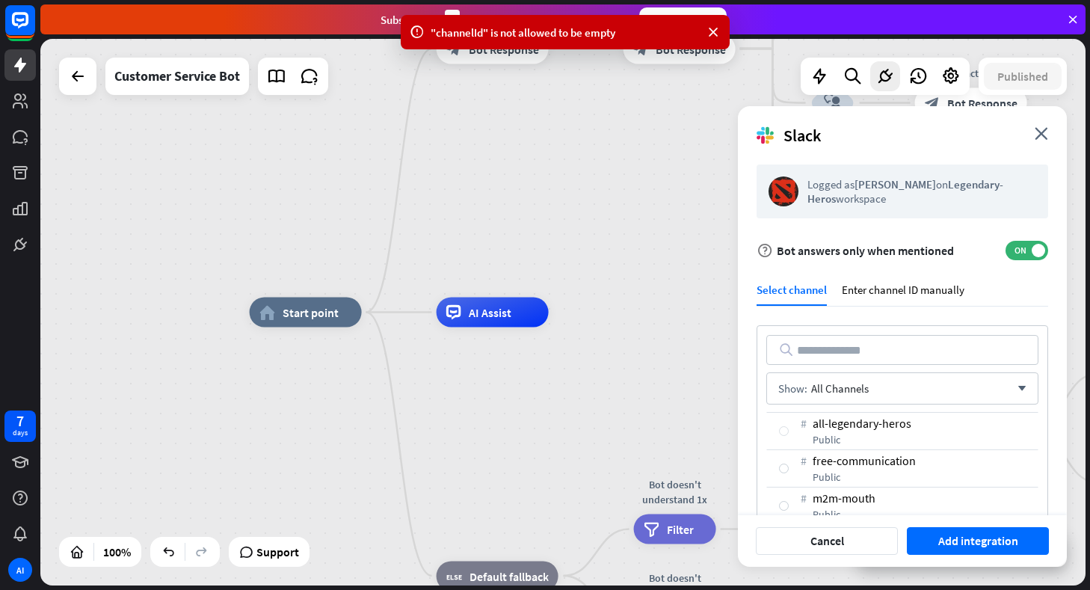
click at [783, 429] on div at bounding box center [784, 431] width 10 height 10
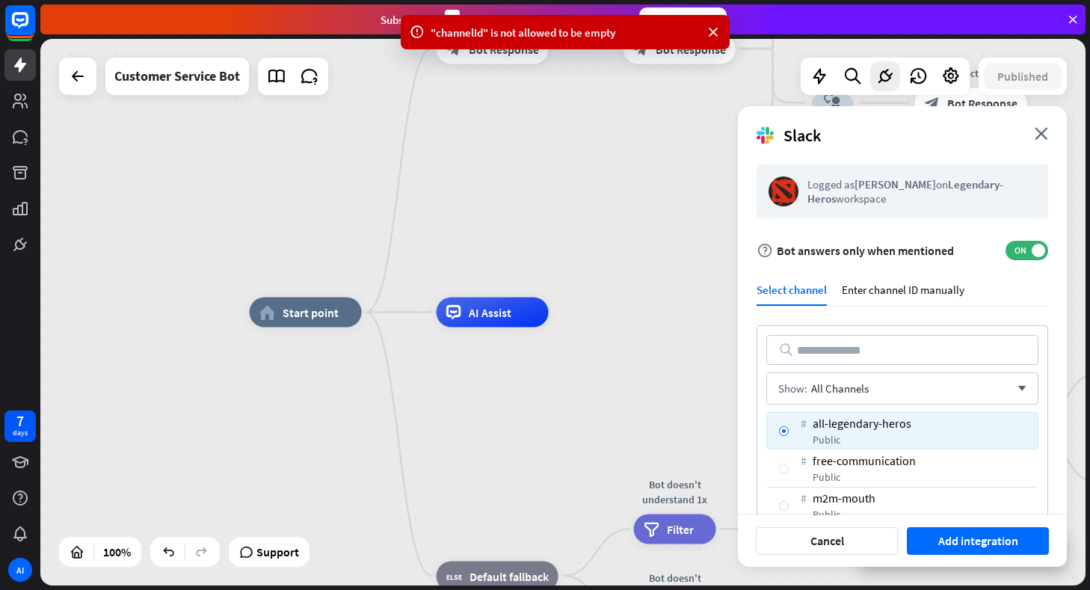
click at [783, 469] on div at bounding box center [784, 468] width 10 height 10
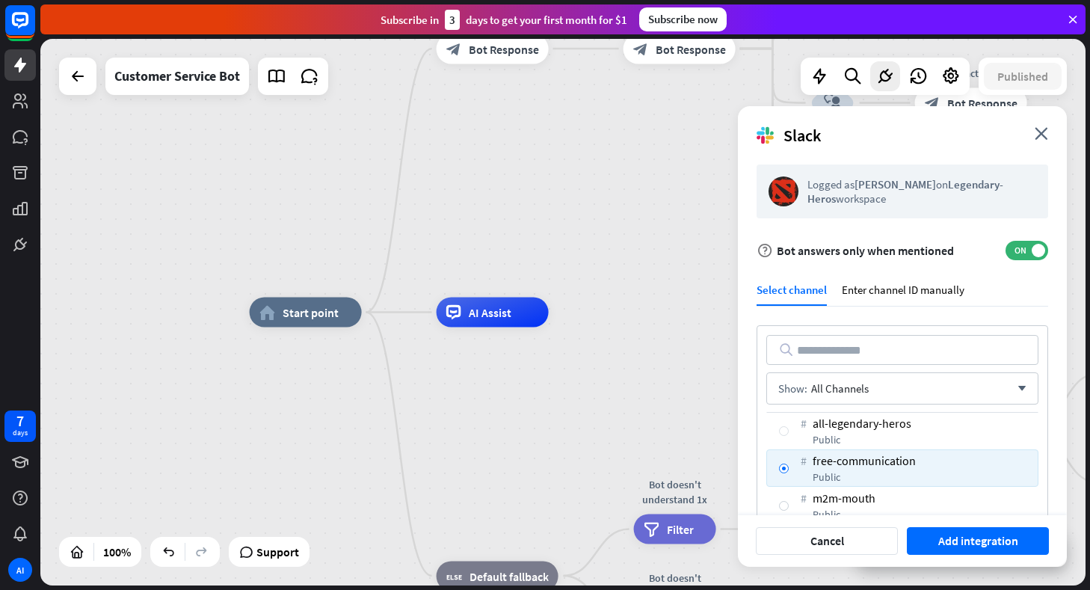
click at [781, 430] on div at bounding box center [784, 431] width 10 height 10
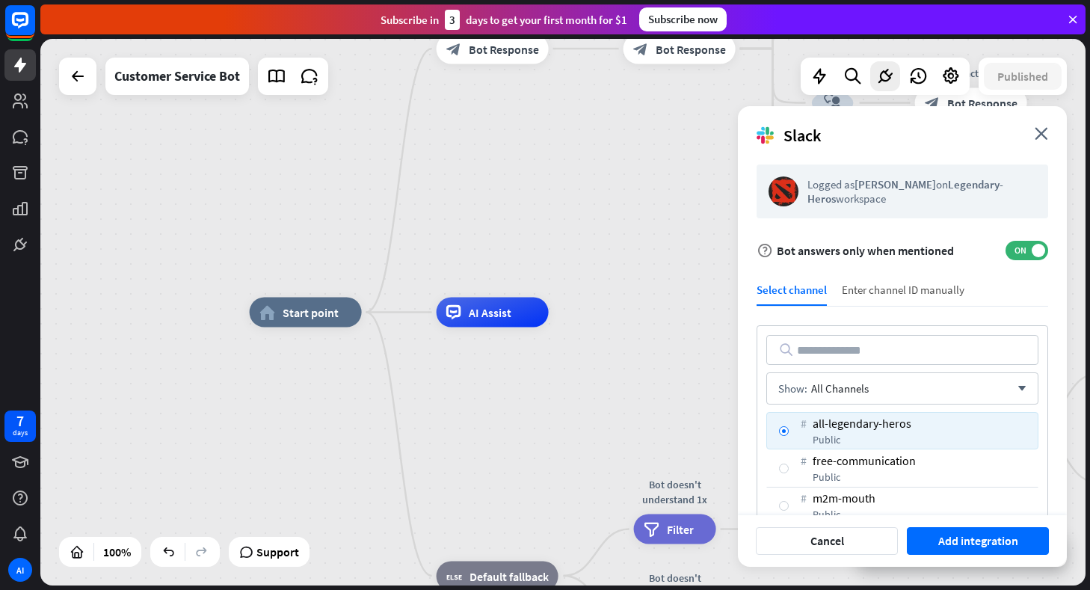
click at [854, 294] on div "Enter channel ID manually" at bounding box center [903, 294] width 123 height 23
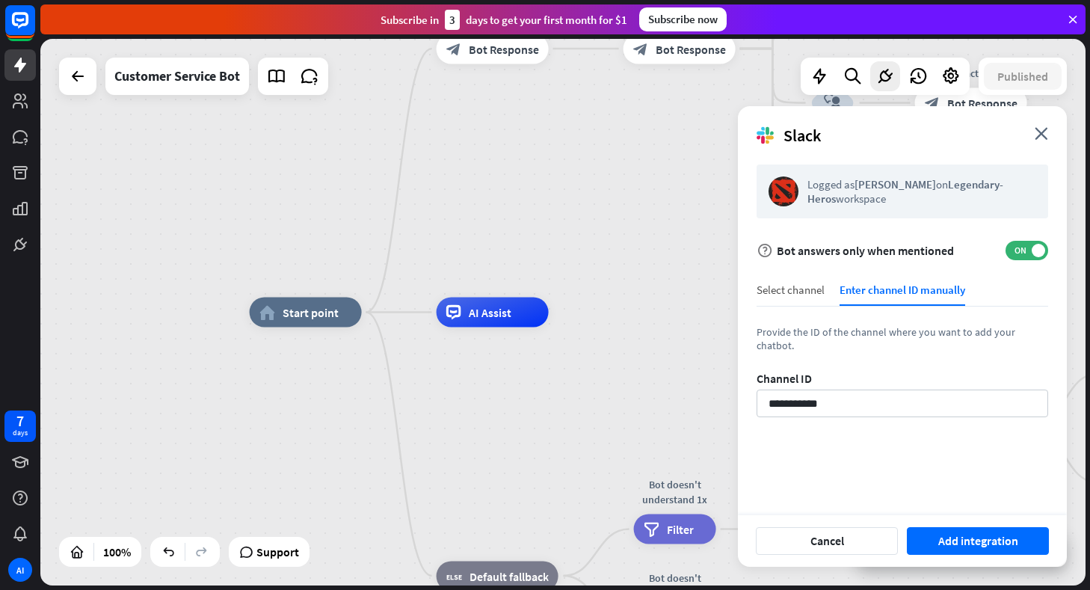
click at [782, 295] on div "Select channel" at bounding box center [790, 294] width 68 height 23
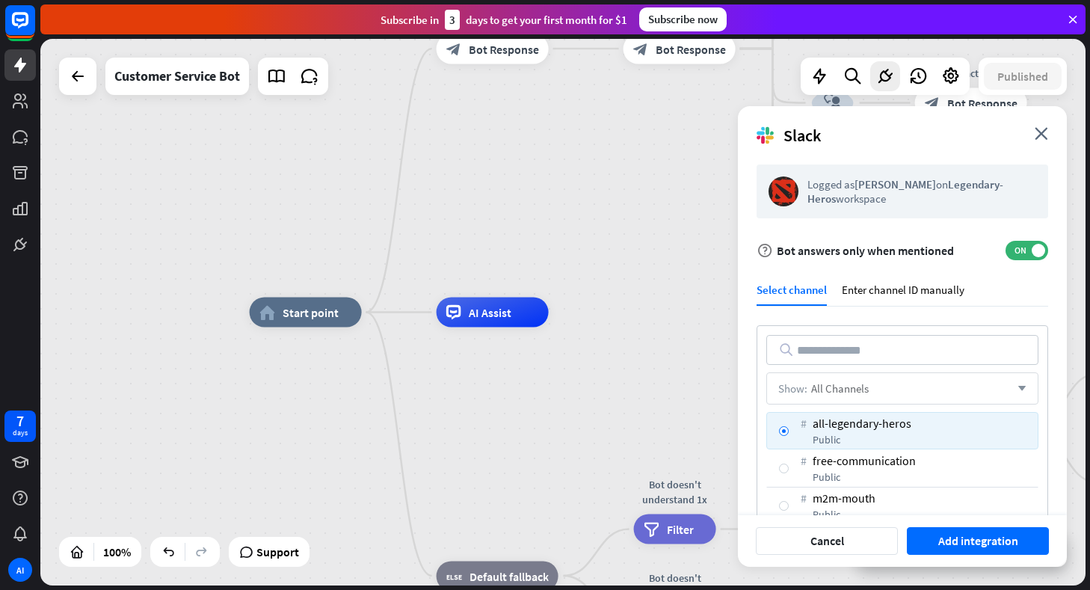
click at [825, 389] on span "All Channels" at bounding box center [840, 388] width 58 height 14
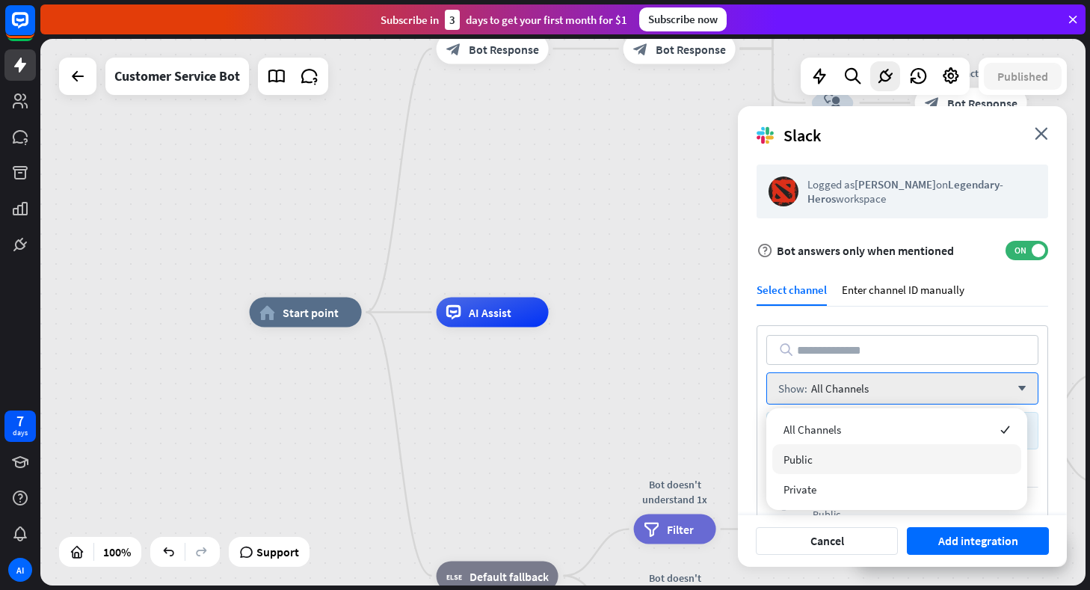
click at [831, 457] on div "Public" at bounding box center [896, 459] width 249 height 30
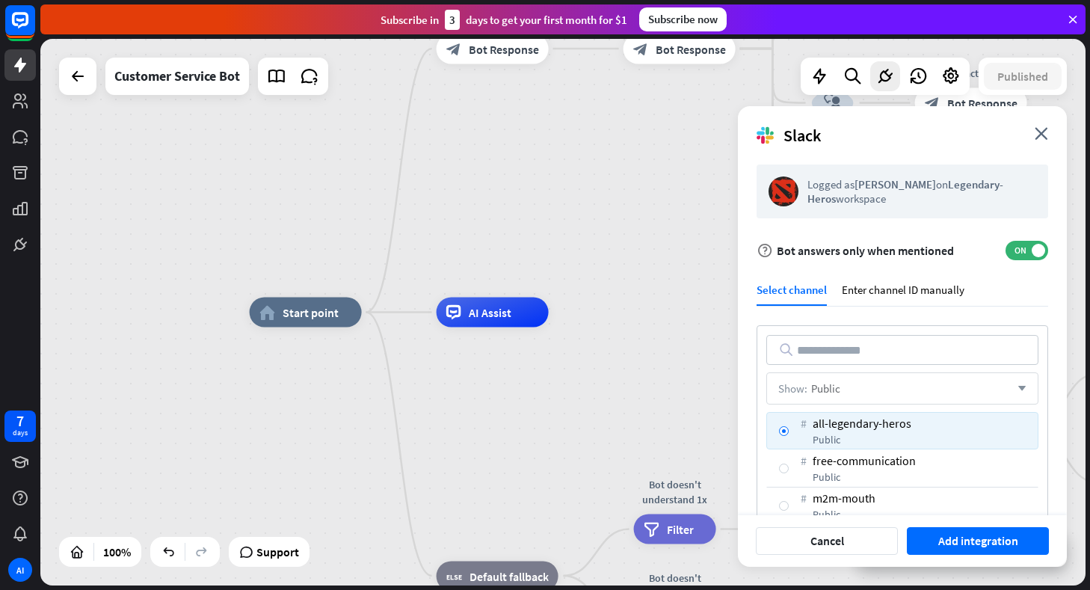
click at [857, 395] on div "Show: Public arrow_down" at bounding box center [902, 388] width 272 height 32
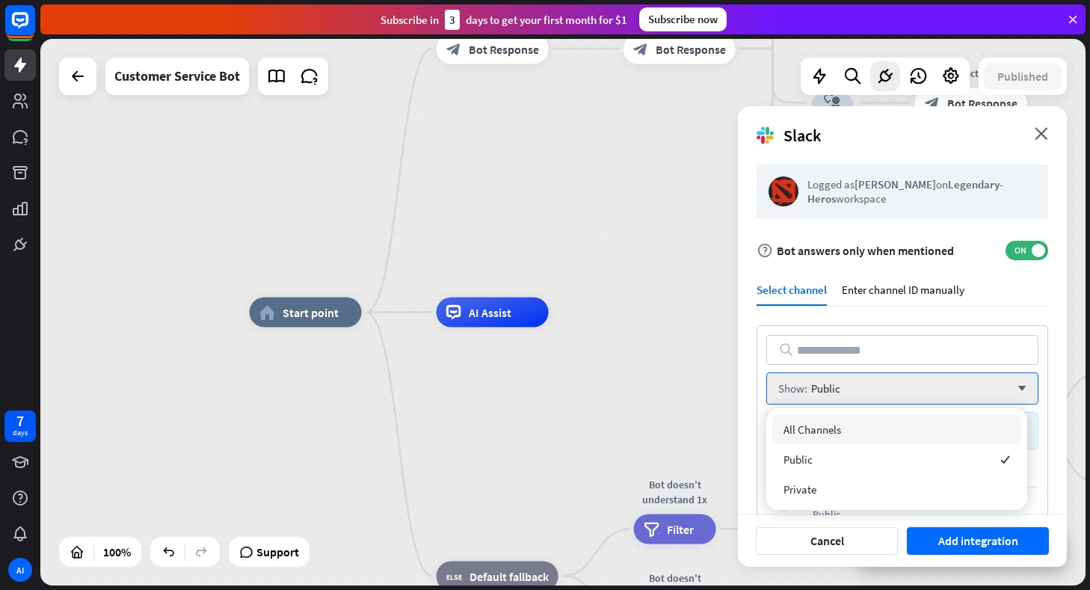
click at [836, 421] on div "All Channels" at bounding box center [896, 429] width 249 height 30
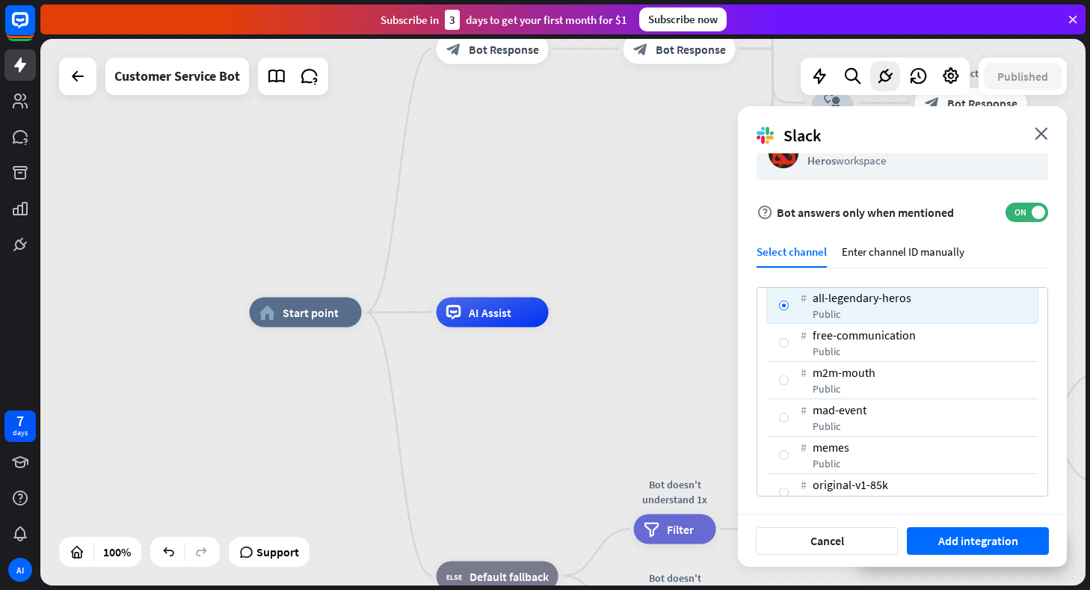
scroll to position [111, 0]
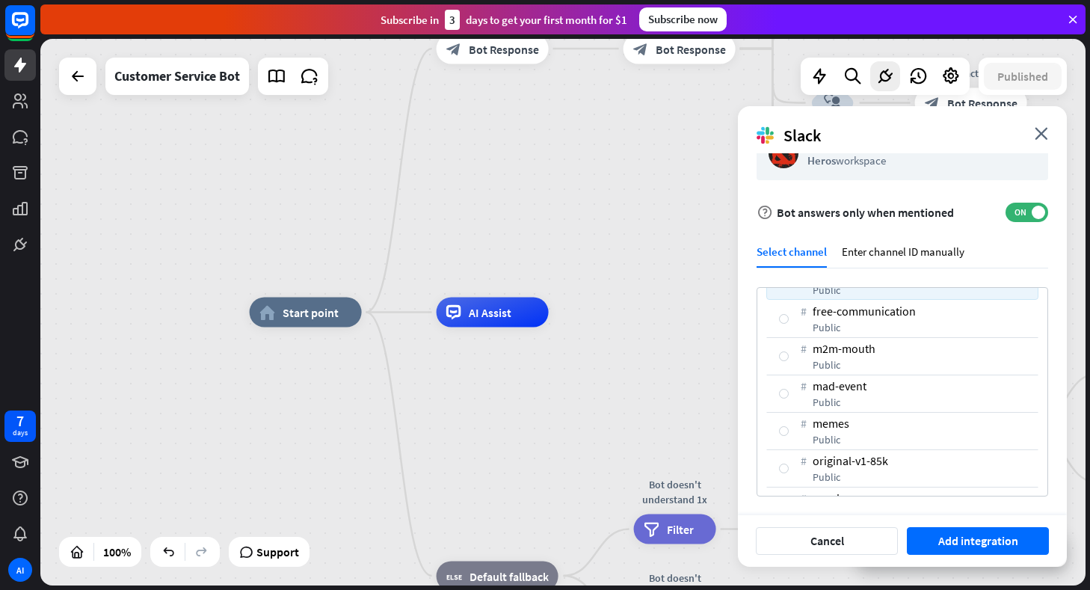
click at [786, 312] on div "# free-communication public" at bounding box center [902, 318] width 272 height 37
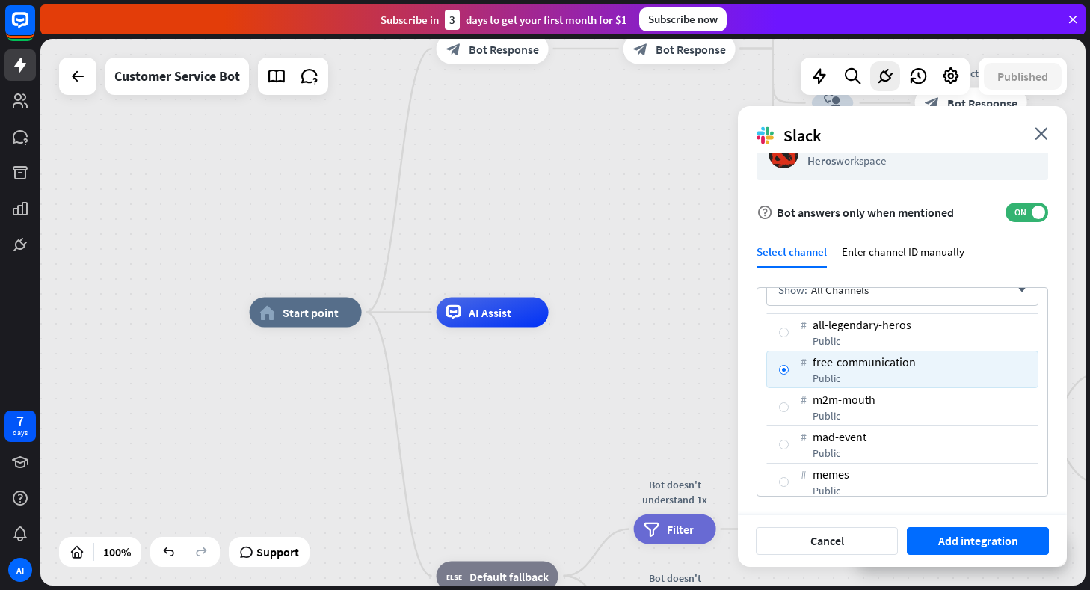
scroll to position [37, 0]
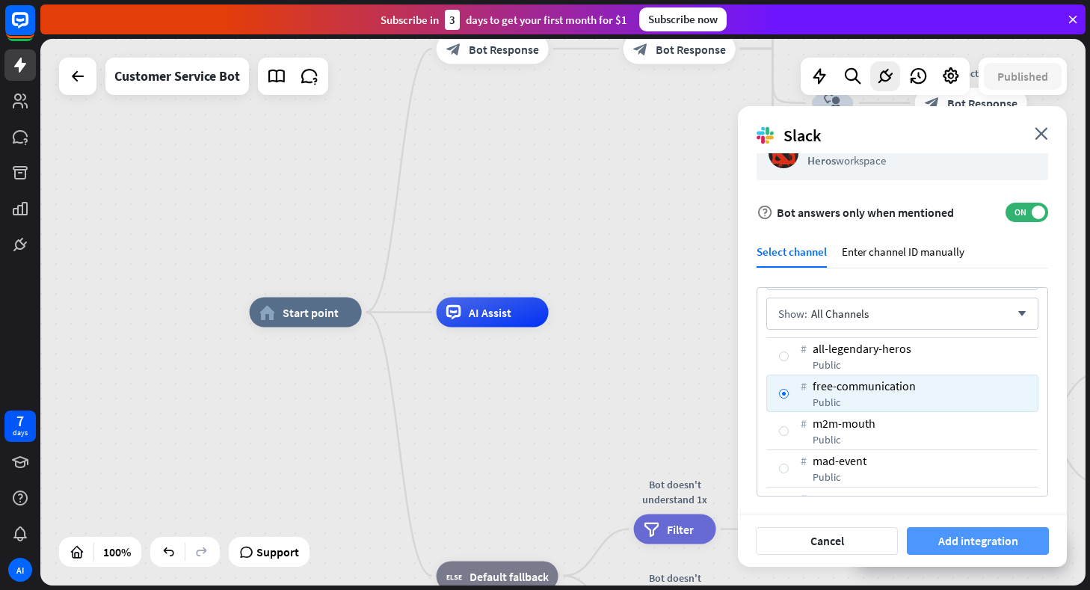
click at [960, 540] on button "Add integration" at bounding box center [978, 541] width 142 height 28
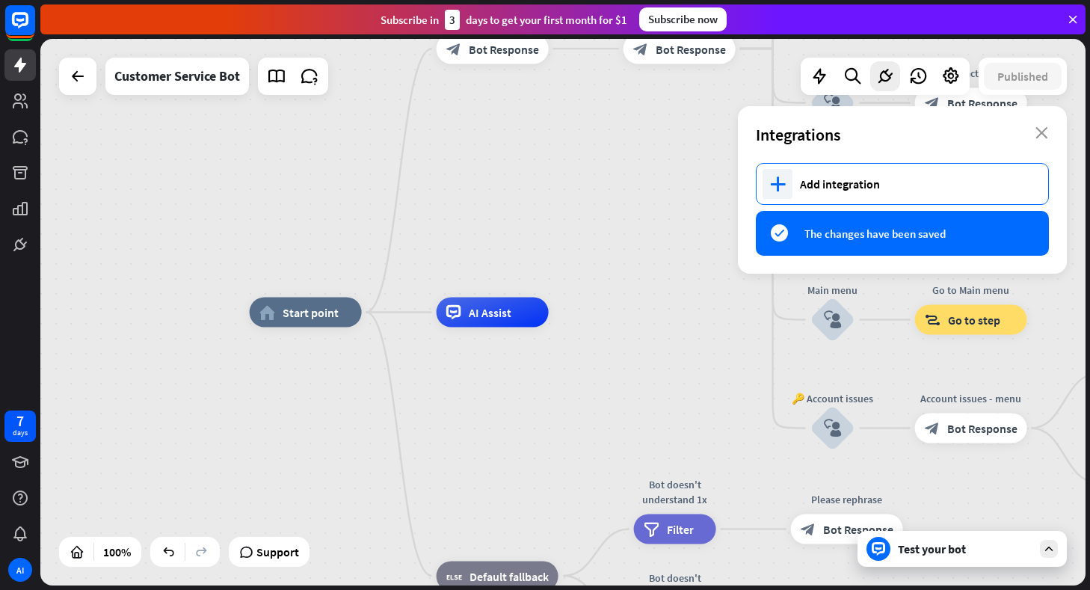
click at [795, 184] on div "plus Add integration" at bounding box center [902, 184] width 293 height 42
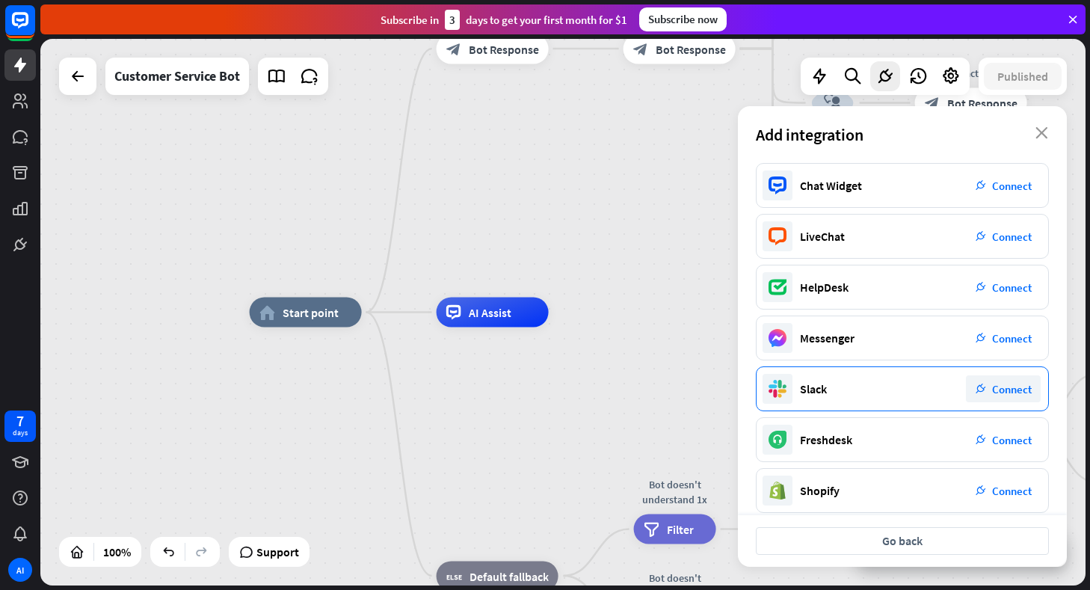
click at [838, 386] on div "Slack plug_integration Connect" at bounding box center [902, 388] width 293 height 45
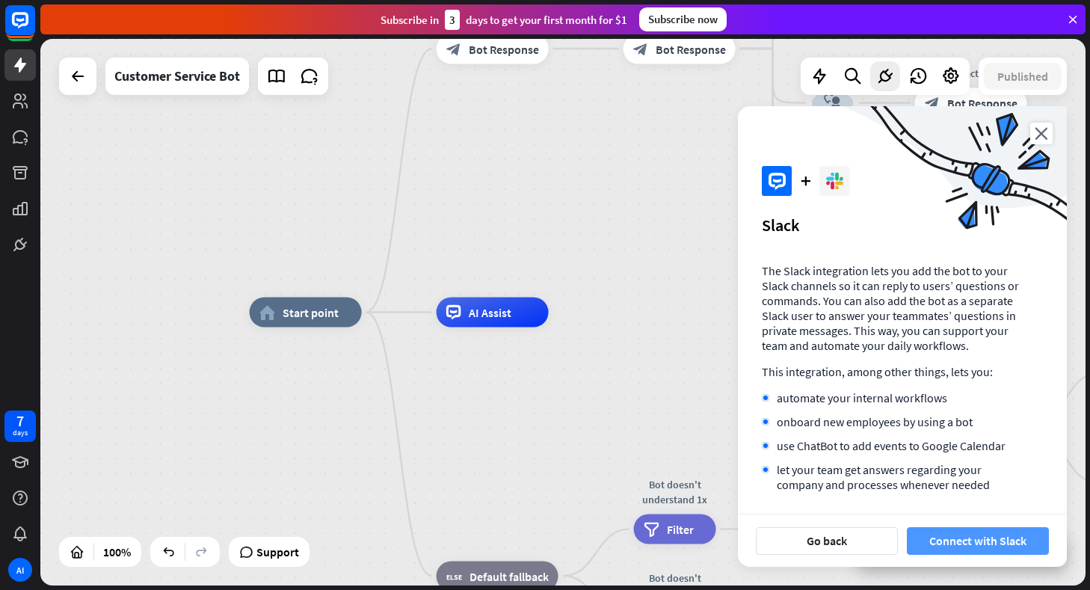
click at [976, 541] on button "Connect with Slack" at bounding box center [978, 541] width 142 height 28
click at [1038, 133] on icon "close" at bounding box center [1041, 134] width 22 height 22
